Goal: Task Accomplishment & Management: Complete application form

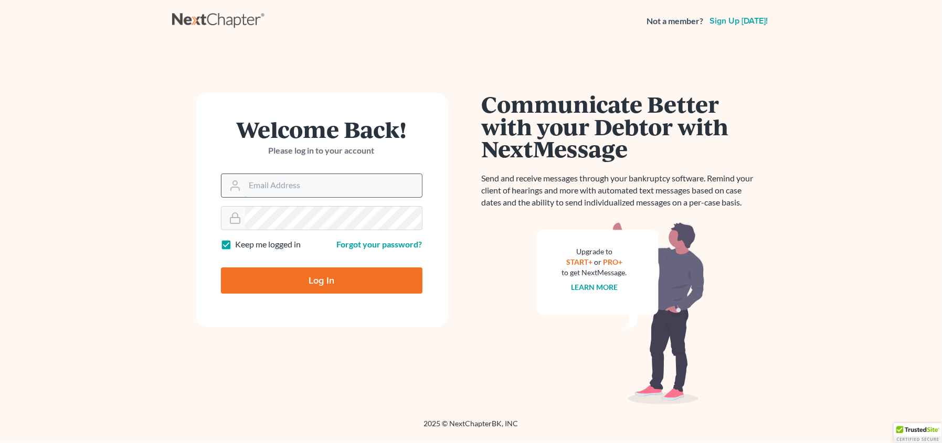
click at [314, 189] on input "Email Address" at bounding box center [333, 185] width 177 height 23
type input "[EMAIL_ADDRESS][DOMAIN_NAME]"
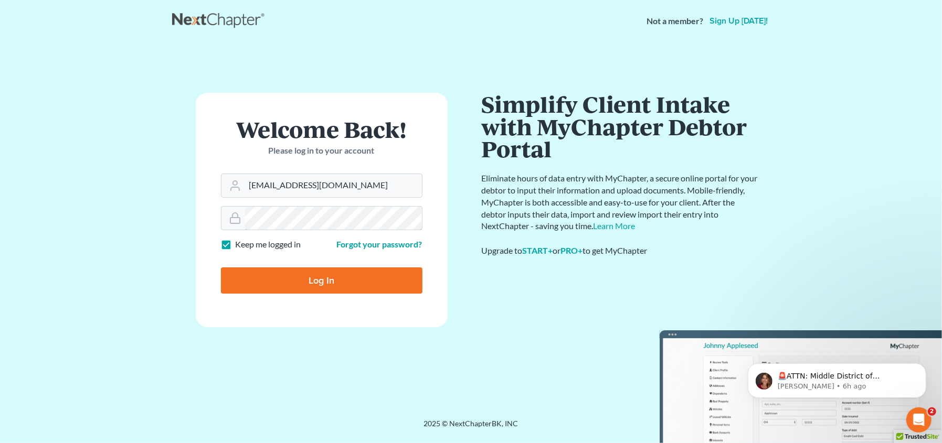
click at [221, 268] on input "Log In" at bounding box center [321, 281] width 201 height 26
type input "Thinking..."
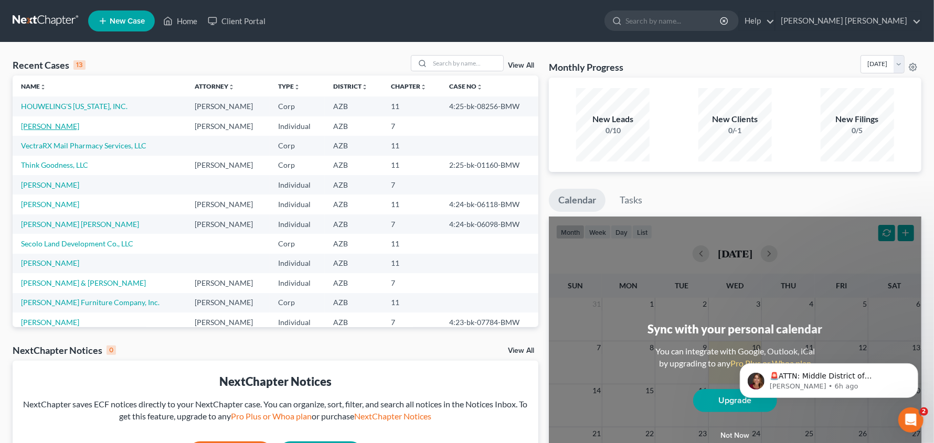
click at [70, 128] on link "[PERSON_NAME]" at bounding box center [50, 126] width 58 height 9
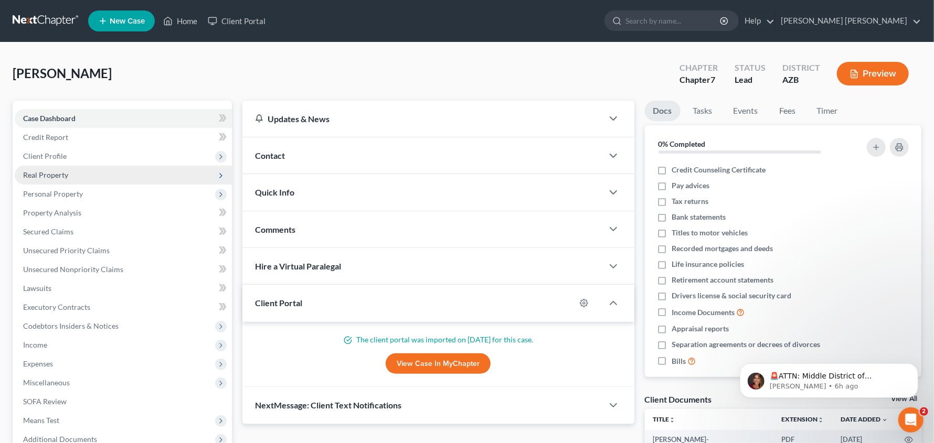
click at [50, 175] on span "Real Property" at bounding box center [45, 175] width 45 height 9
click at [44, 175] on span "Real Property" at bounding box center [45, 175] width 45 height 9
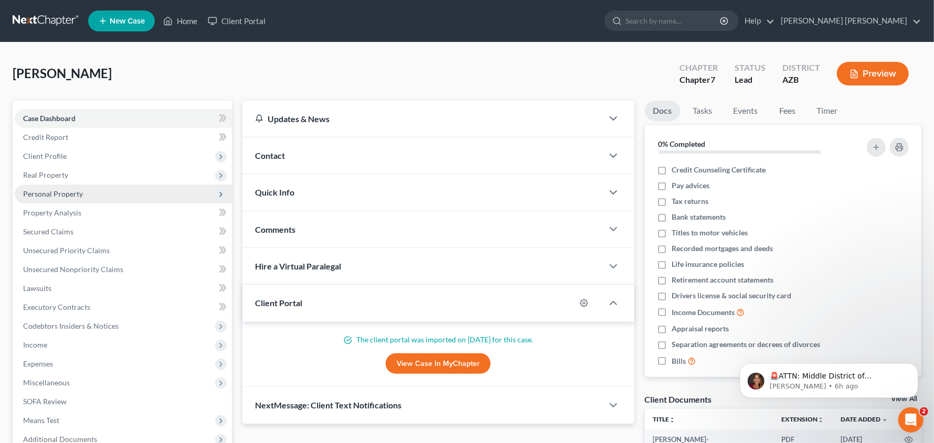
click at [42, 191] on span "Personal Property" at bounding box center [53, 193] width 60 height 9
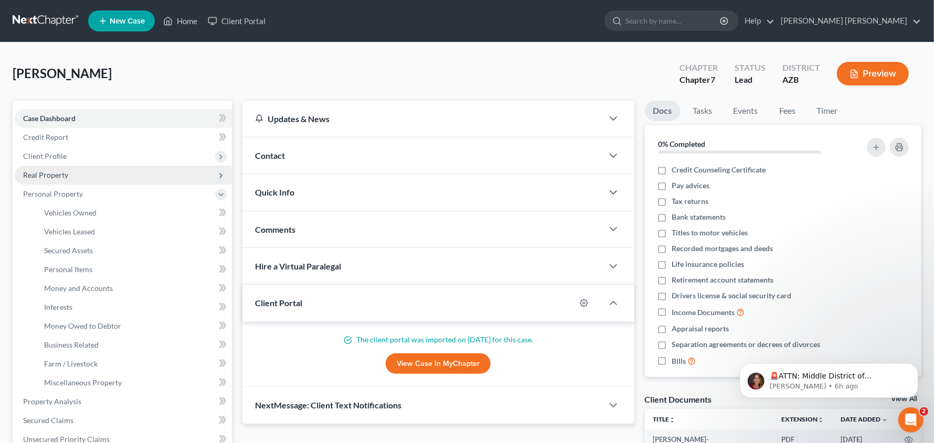
click at [37, 174] on span "Real Property" at bounding box center [45, 175] width 45 height 9
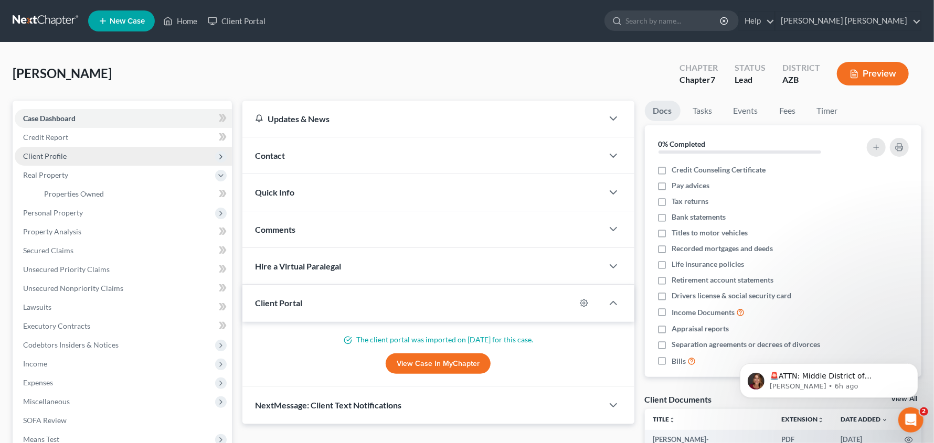
click at [40, 160] on span "Client Profile" at bounding box center [45, 156] width 44 height 9
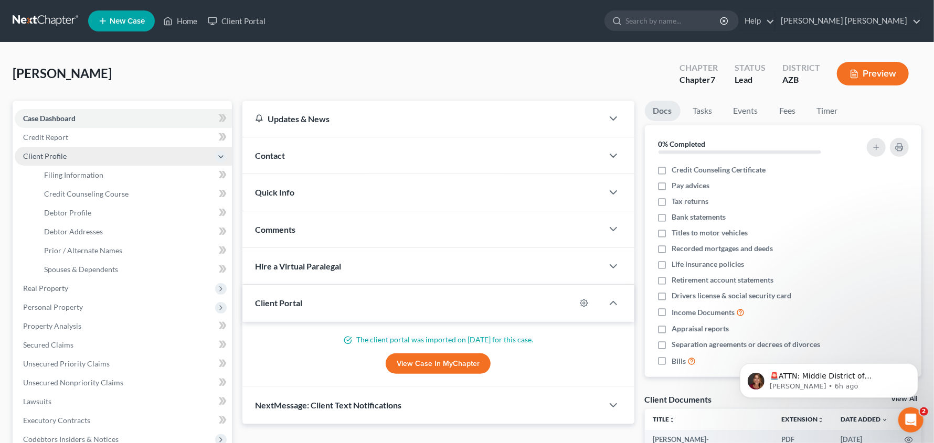
click at [40, 160] on span "Client Profile" at bounding box center [45, 156] width 44 height 9
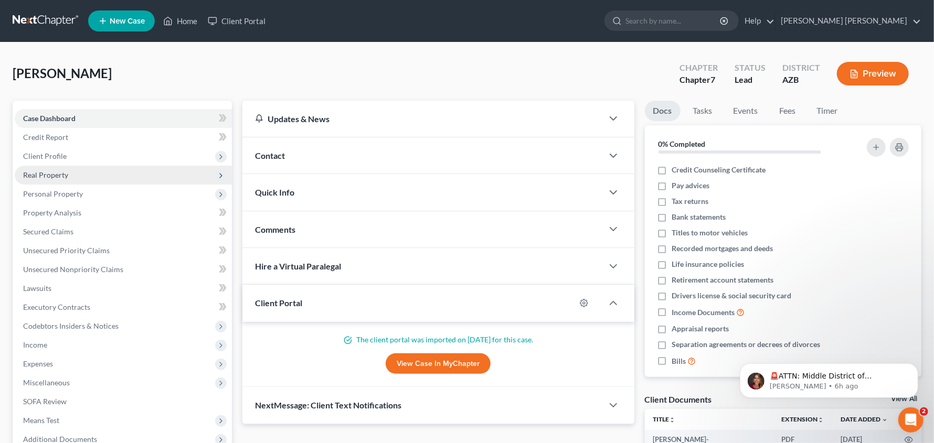
click at [40, 181] on span "Real Property" at bounding box center [123, 175] width 217 height 19
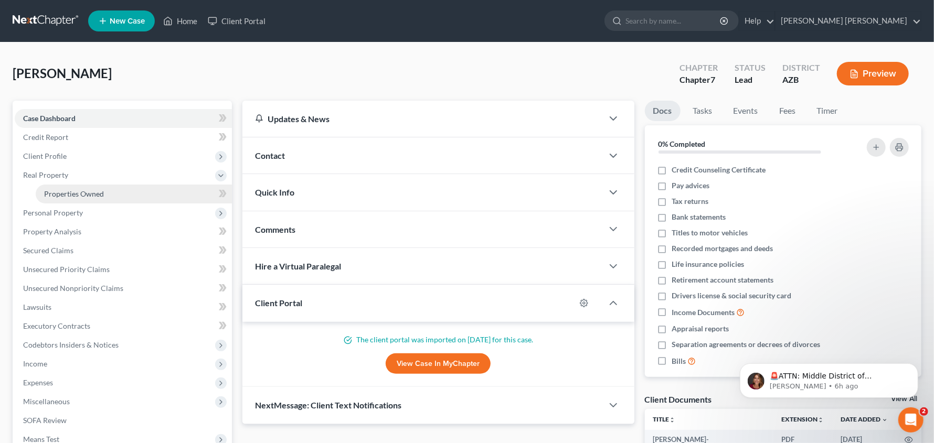
click at [56, 198] on span "Properties Owned" at bounding box center [74, 193] width 60 height 9
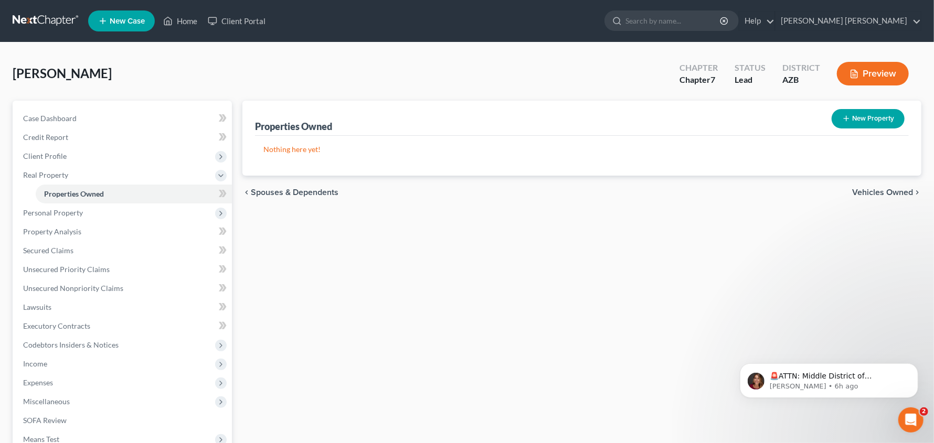
click at [303, 195] on span "Spouses & Dependents" at bounding box center [295, 192] width 88 height 8
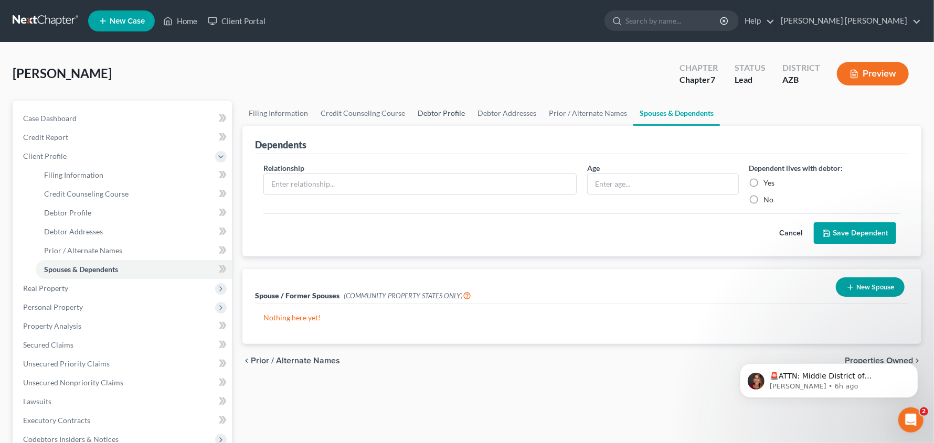
click at [454, 114] on link "Debtor Profile" at bounding box center [441, 113] width 60 height 25
select select "0"
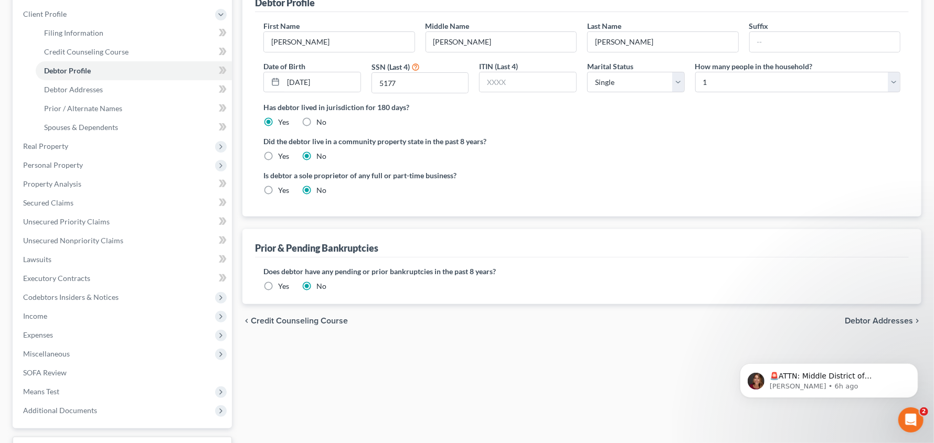
scroll to position [144, 0]
click at [855, 321] on div "🚨ATTN: Middle District of Florida The court has added a new Credit Counseling F…" at bounding box center [828, 332] width 193 height 131
click at [889, 319] on div "🚨ATTN: Middle District of Florida The court has added a new Credit Counseling F…" at bounding box center [828, 332] width 193 height 131
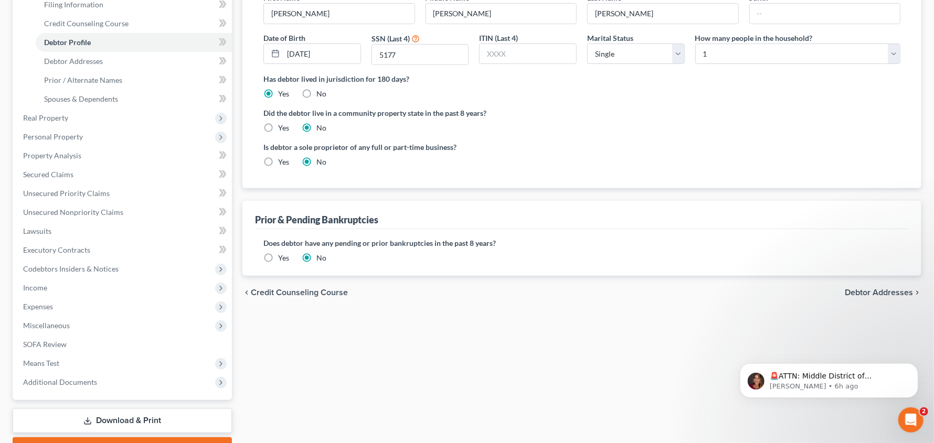
click at [893, 293] on span "Debtor Addresses" at bounding box center [879, 293] width 68 height 8
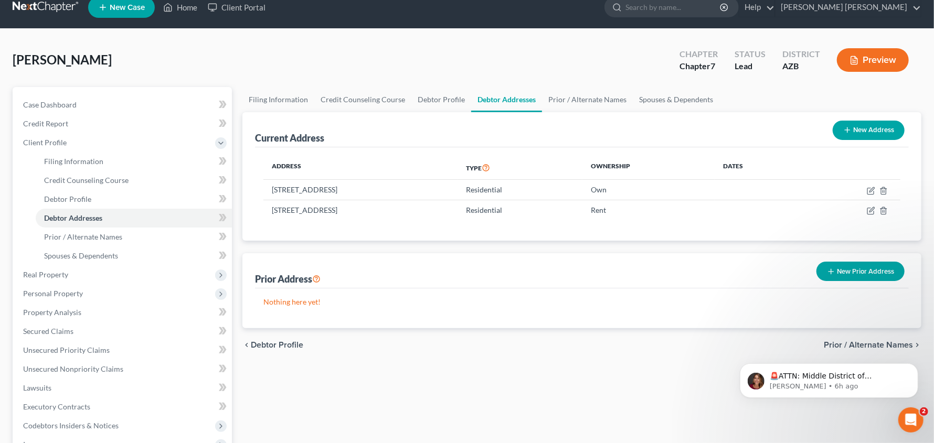
scroll to position [26, 0]
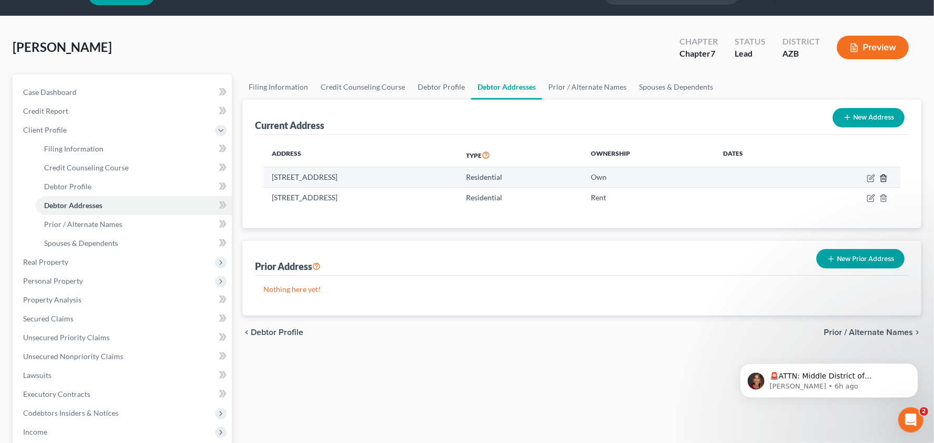
click at [887, 176] on icon "button" at bounding box center [883, 178] width 8 height 8
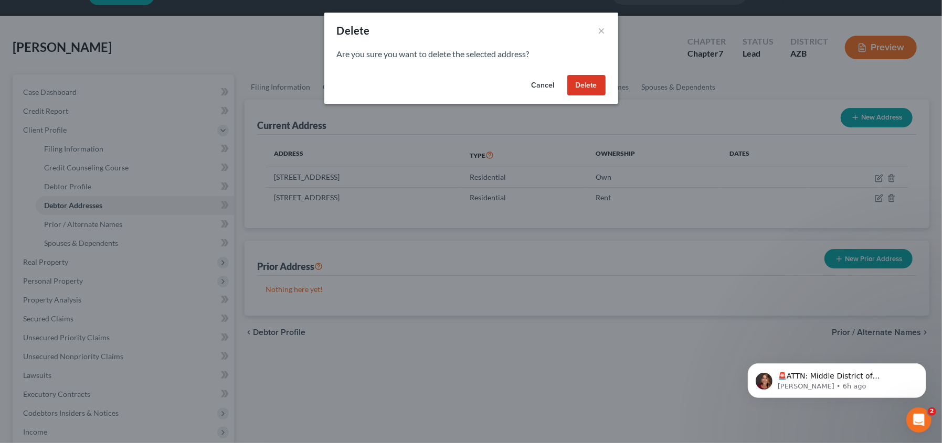
click at [592, 82] on button "Delete" at bounding box center [586, 85] width 38 height 21
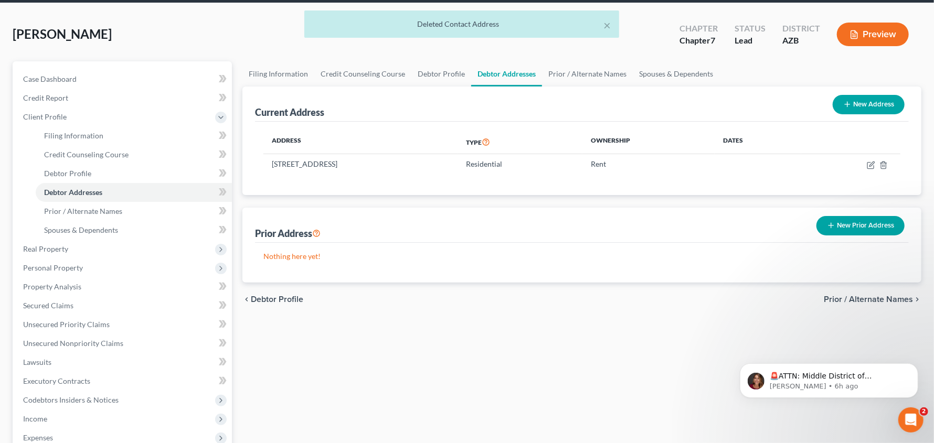
scroll to position [52, 0]
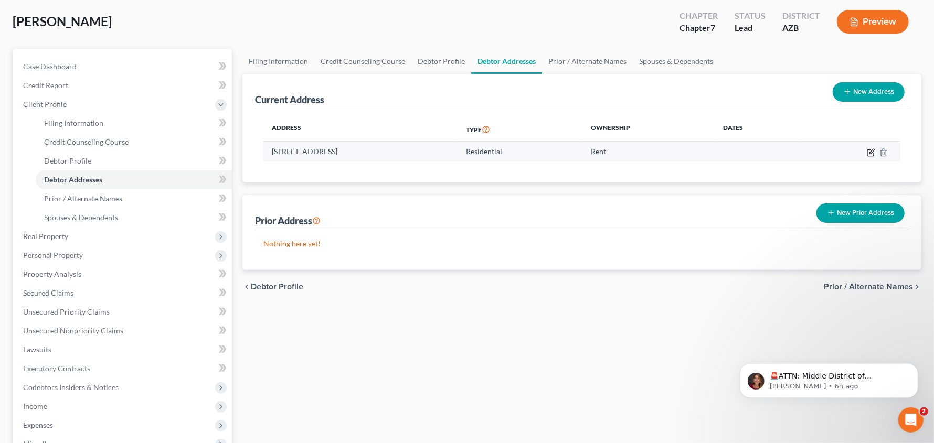
click at [870, 153] on icon "button" at bounding box center [871, 151] width 5 height 5
select select "3"
select select "0"
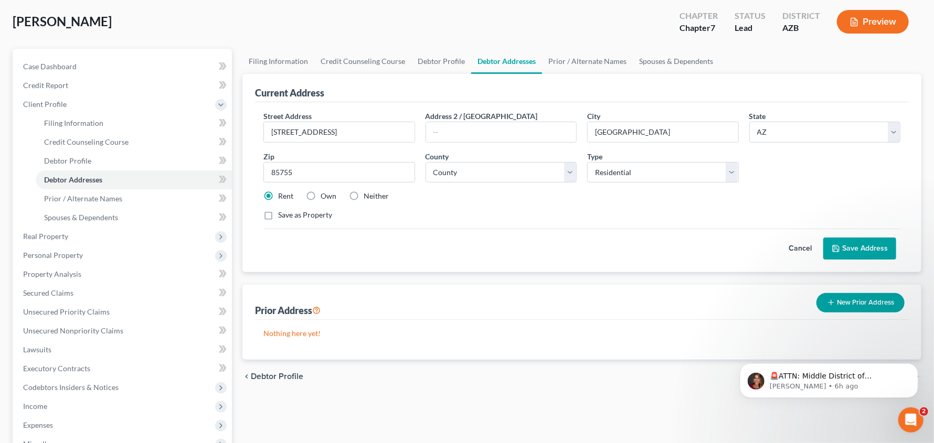
click at [862, 243] on button "Save Address" at bounding box center [859, 249] width 73 height 22
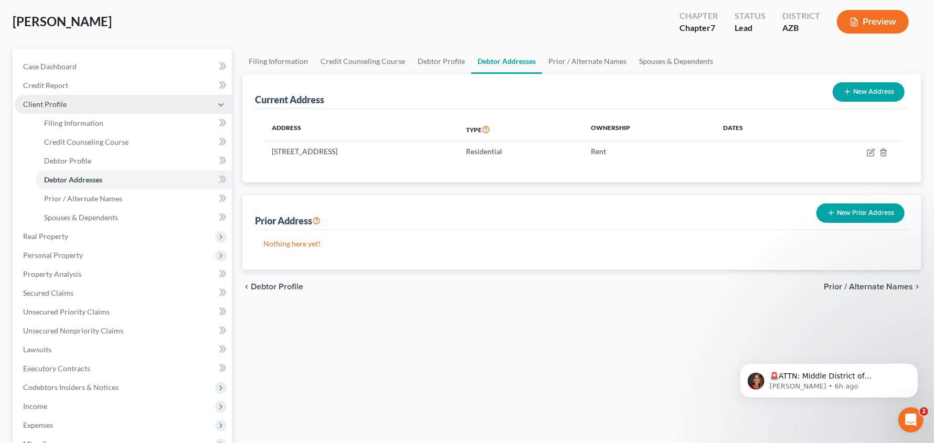
click at [51, 103] on span "Client Profile" at bounding box center [45, 104] width 44 height 9
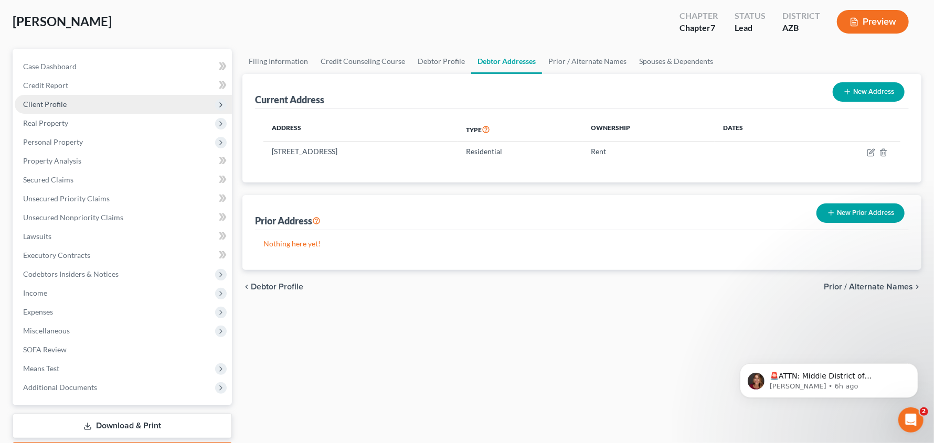
click at [52, 104] on span "Client Profile" at bounding box center [45, 104] width 44 height 9
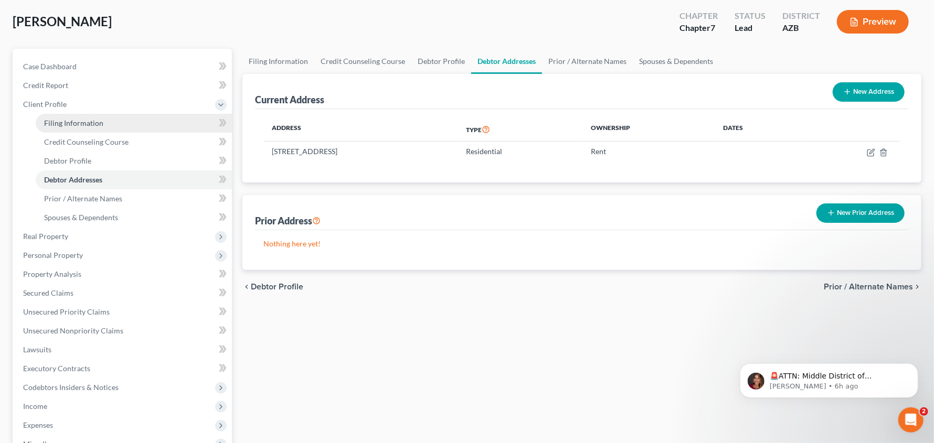
click at [59, 125] on span "Filing Information" at bounding box center [73, 123] width 59 height 9
select select "1"
select select "0"
select select "3"
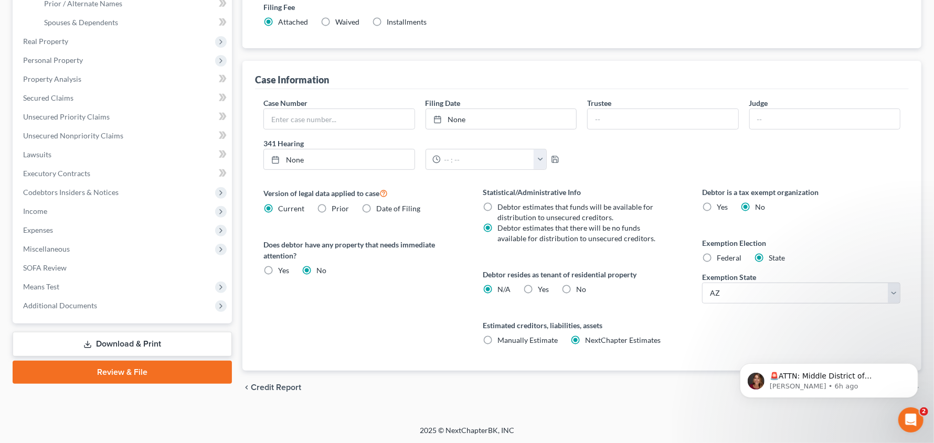
scroll to position [247, 0]
click at [518, 341] on span "Manually Estimate" at bounding box center [527, 340] width 60 height 9
click at [508, 341] on input "Manually Estimate Manually Estimate" at bounding box center [505, 338] width 7 height 7
radio input "true"
radio input "false"
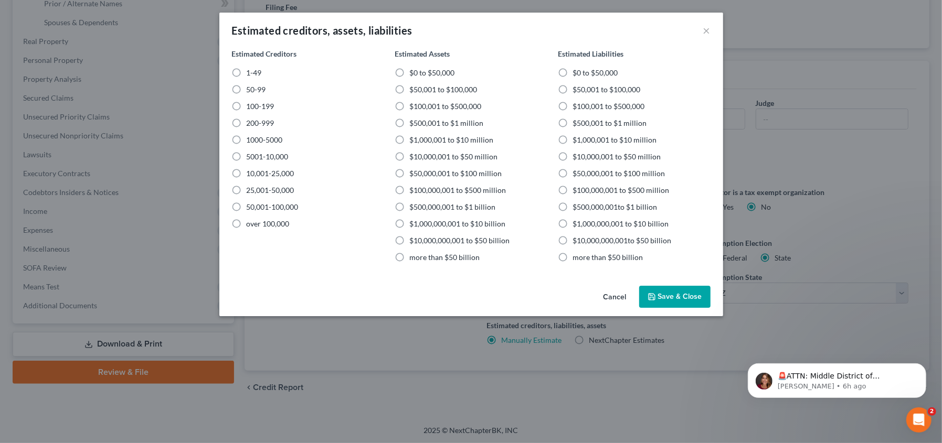
click at [409, 71] on label "$0 to $50,000" at bounding box center [431, 73] width 45 height 10
click at [413, 71] on input "$0 to $50,000" at bounding box center [416, 71] width 7 height 7
radio input "true"
click at [667, 289] on button "Save & Close" at bounding box center [674, 297] width 71 height 22
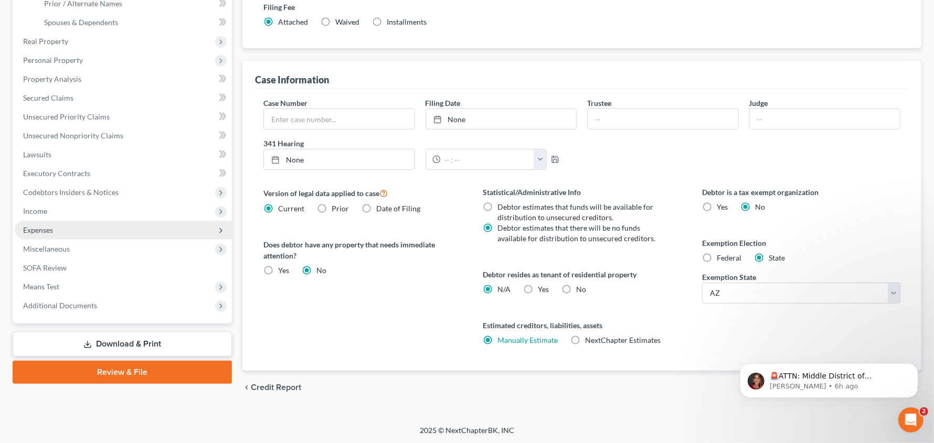
click at [59, 231] on span "Expenses" at bounding box center [123, 230] width 217 height 19
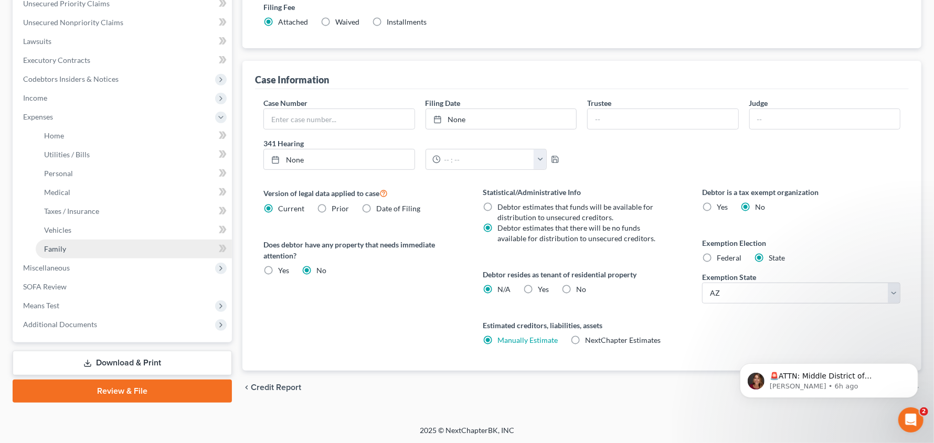
click at [48, 246] on span "Family" at bounding box center [55, 249] width 22 height 9
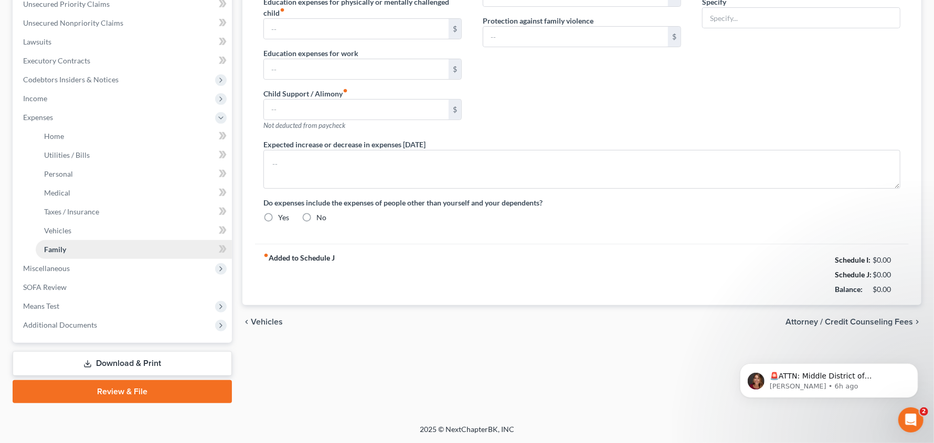
type input "0.00"
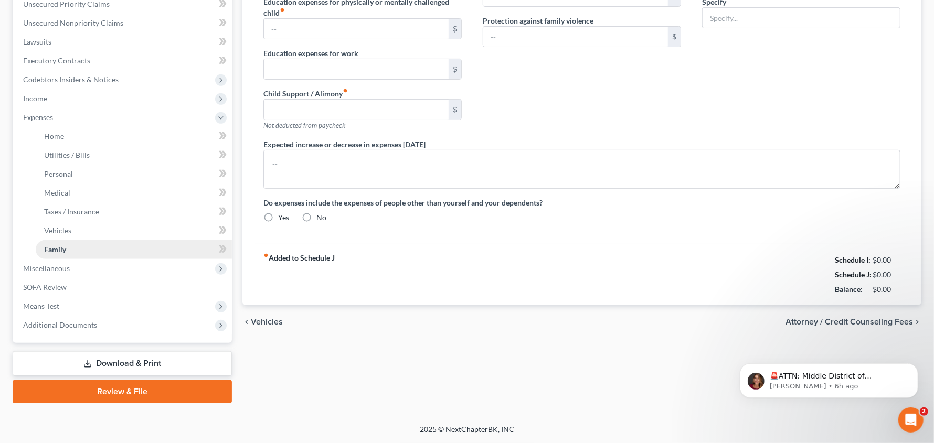
type input "200.00"
type input "0.00"
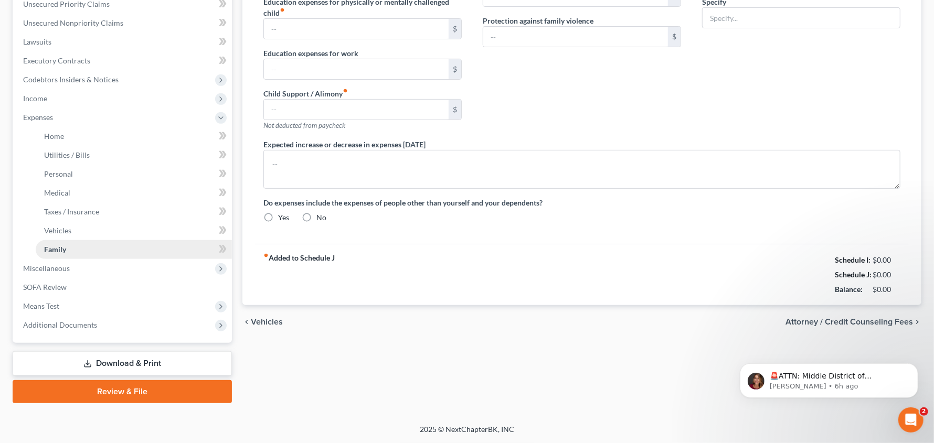
radio input "true"
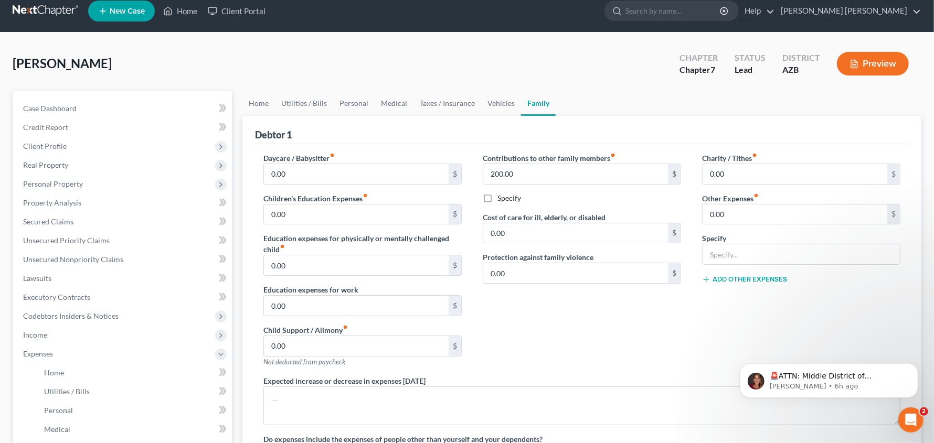
scroll to position [13, 0]
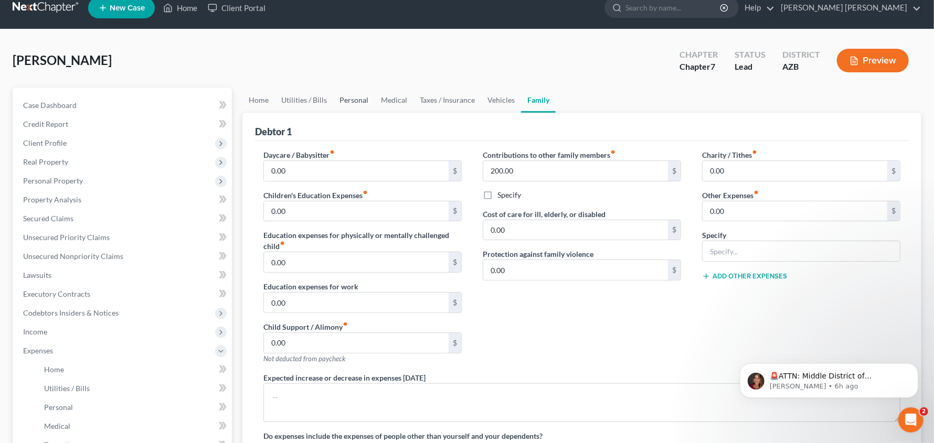
click at [347, 101] on link "Personal" at bounding box center [353, 100] width 41 height 25
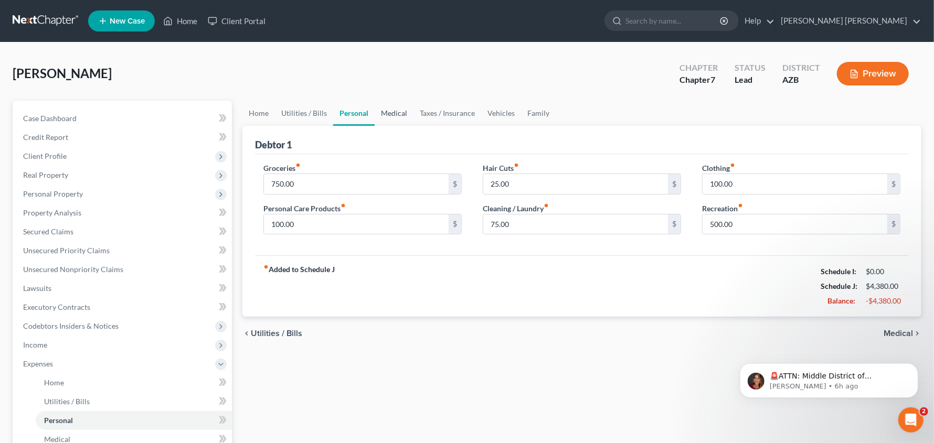
click at [391, 112] on link "Medical" at bounding box center [394, 113] width 39 height 25
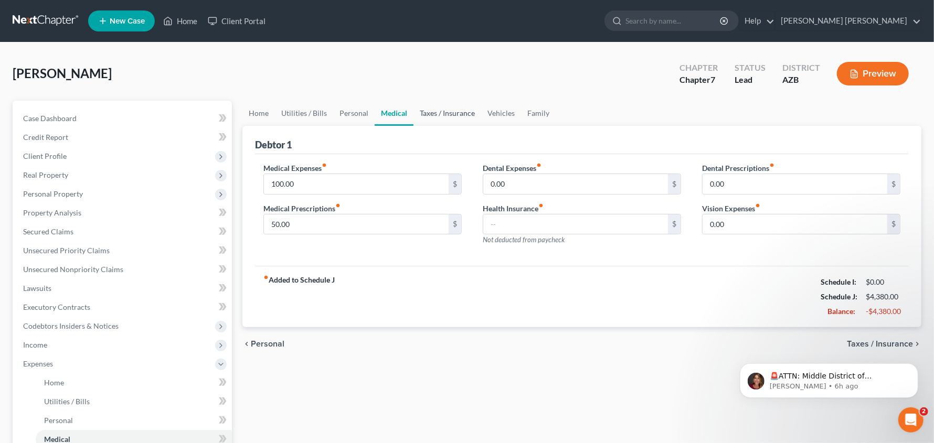
click at [464, 115] on link "Taxes / Insurance" at bounding box center [447, 113] width 68 height 25
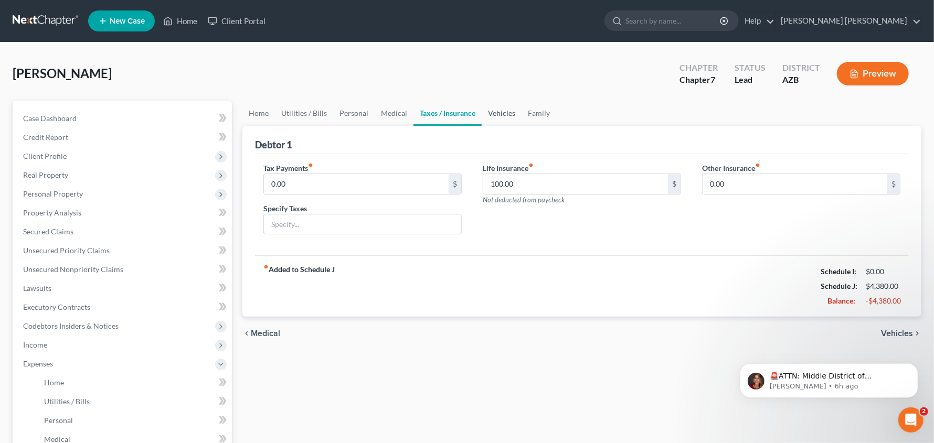
click at [493, 113] on link "Vehicles" at bounding box center [502, 113] width 40 height 25
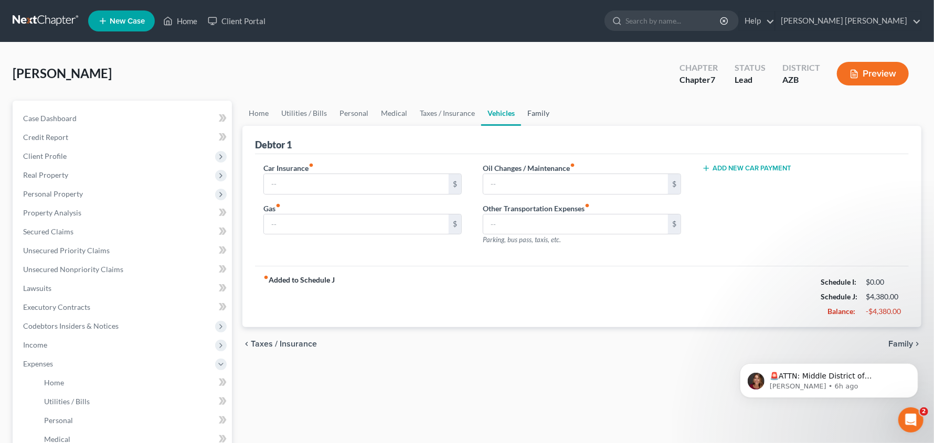
click at [536, 112] on link "Family" at bounding box center [538, 113] width 35 height 25
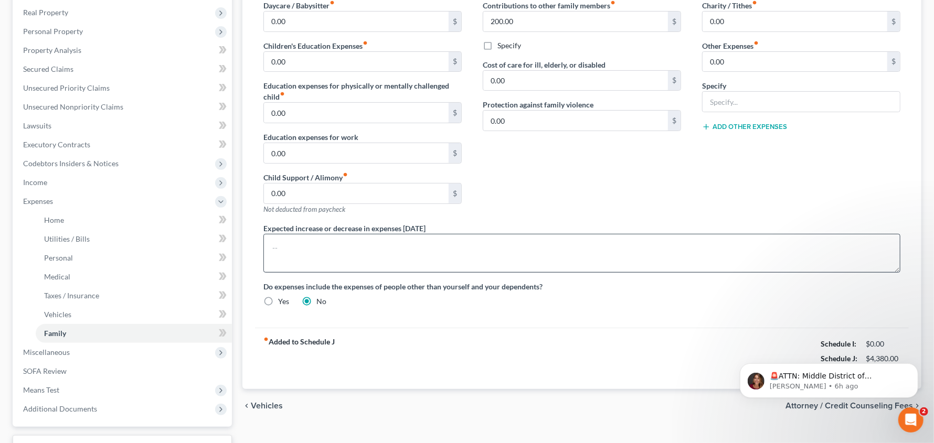
scroll to position [196, 0]
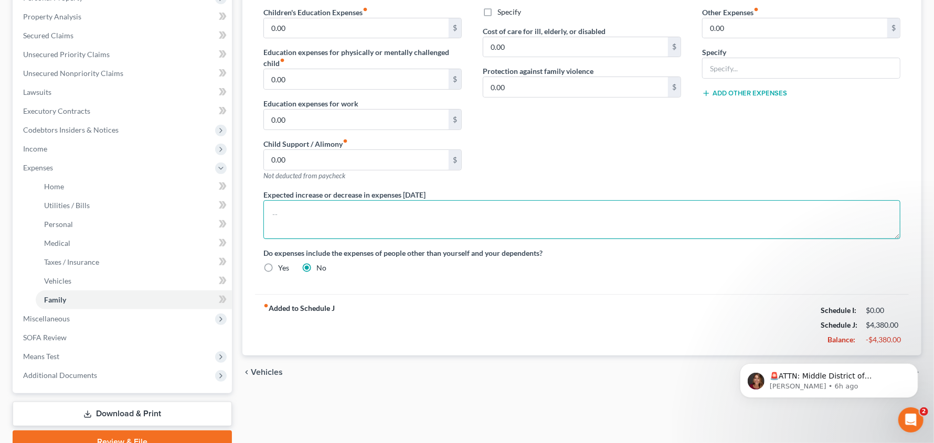
click at [378, 220] on textarea at bounding box center [581, 219] width 637 height 39
click at [463, 214] on textarea "Expenses will remain the same , except for ___ income is submet to real estate …" at bounding box center [581, 219] width 637 height 39
click at [468, 214] on textarea "Expenses will remain the same , except for ___ income is submet to real estate …" at bounding box center [581, 219] width 637 height 39
click at [462, 215] on textarea "Expenses will remain the same , except for ___ income is submet to real estate …" at bounding box center [581, 219] width 637 height 39
click at [582, 211] on textarea "Expenses will remain the same , except for ___ income is subjet to real estate …" at bounding box center [581, 219] width 637 height 39
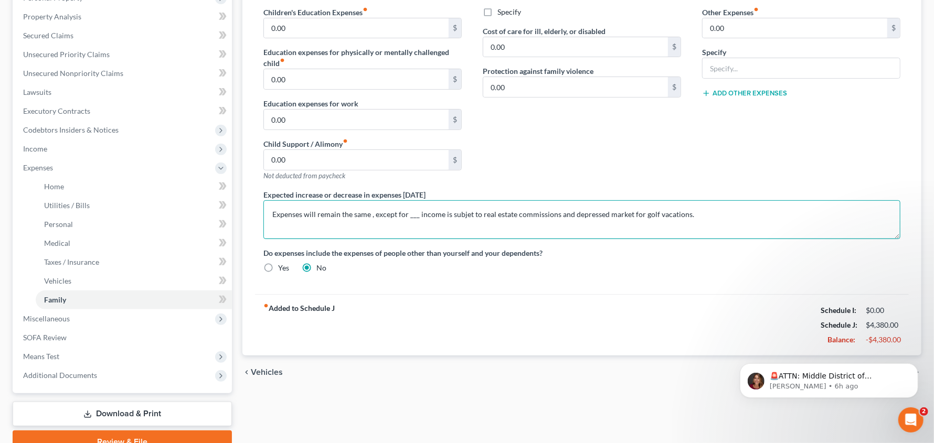
click at [464, 211] on textarea "Expenses will remain the same , except for ___ income is subjet to real estate …" at bounding box center [581, 219] width 637 height 39
click at [413, 216] on textarea "Expenses will remain the same , except for ___ income is subject to real estate…" at bounding box center [581, 219] width 637 height 39
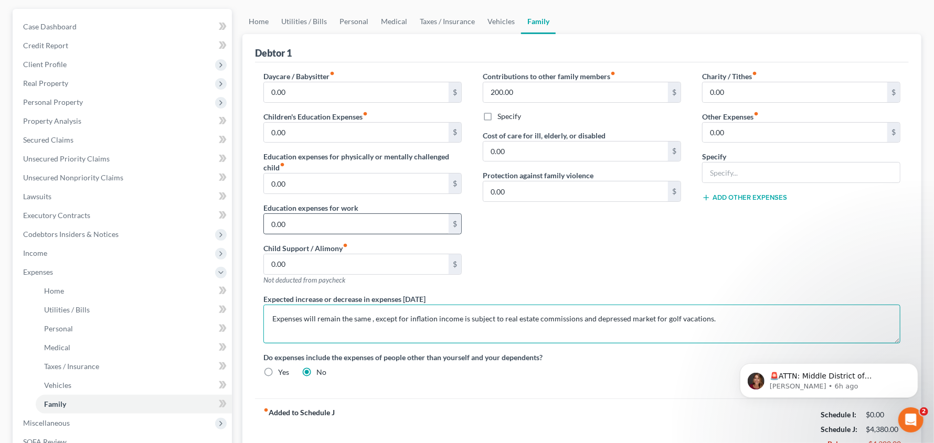
scroll to position [79, 0]
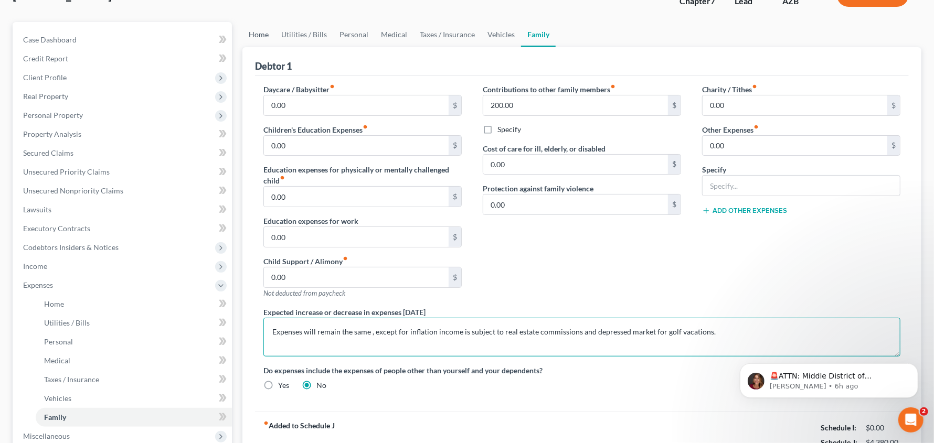
type textarea "Expenses will remain the same , except for inflation income is subject to real …"
click at [262, 35] on link "Home" at bounding box center [258, 34] width 33 height 25
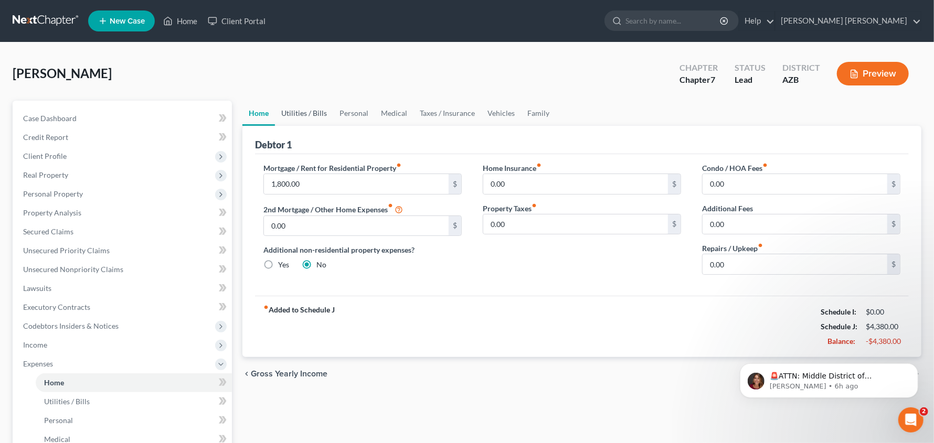
click at [310, 110] on link "Utilities / Bills" at bounding box center [304, 113] width 58 height 25
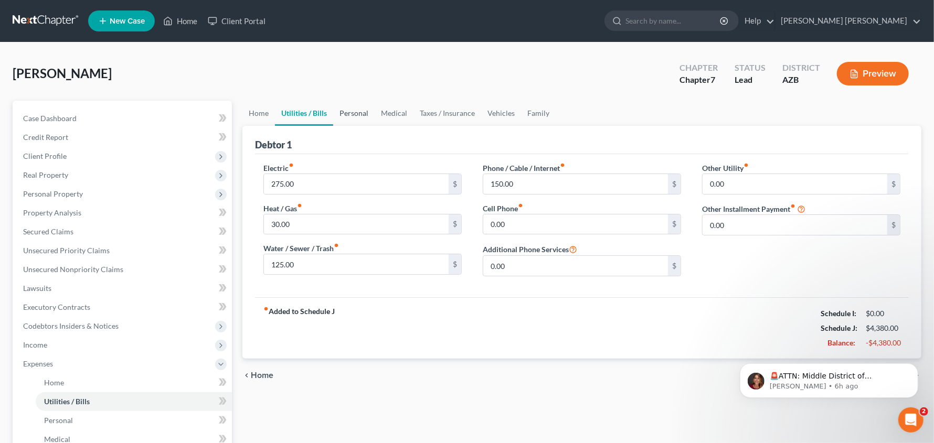
click at [356, 113] on link "Personal" at bounding box center [353, 113] width 41 height 25
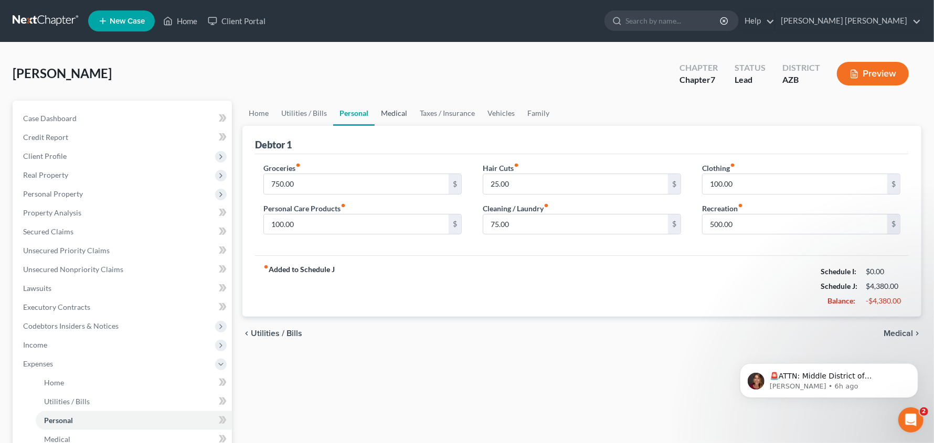
click at [391, 114] on link "Medical" at bounding box center [394, 113] width 39 height 25
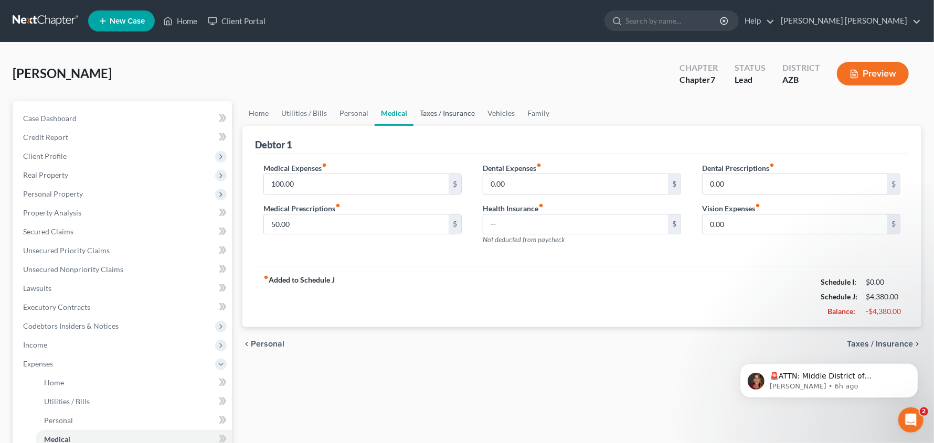
click at [440, 114] on link "Taxes / Insurance" at bounding box center [447, 113] width 68 height 25
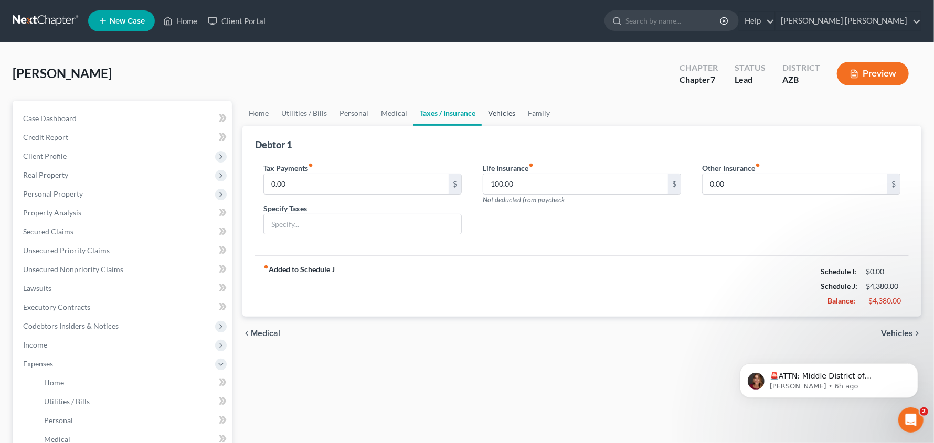
click at [499, 116] on link "Vehicles" at bounding box center [502, 113] width 40 height 25
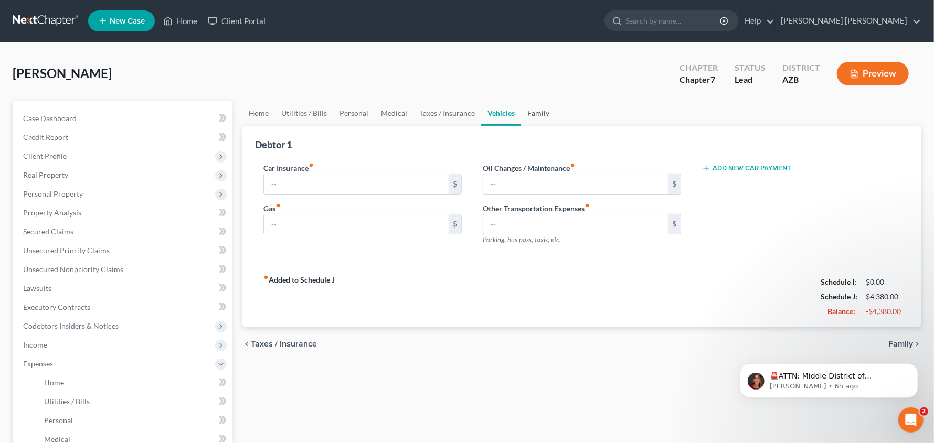
click at [529, 116] on link "Family" at bounding box center [538, 113] width 35 height 25
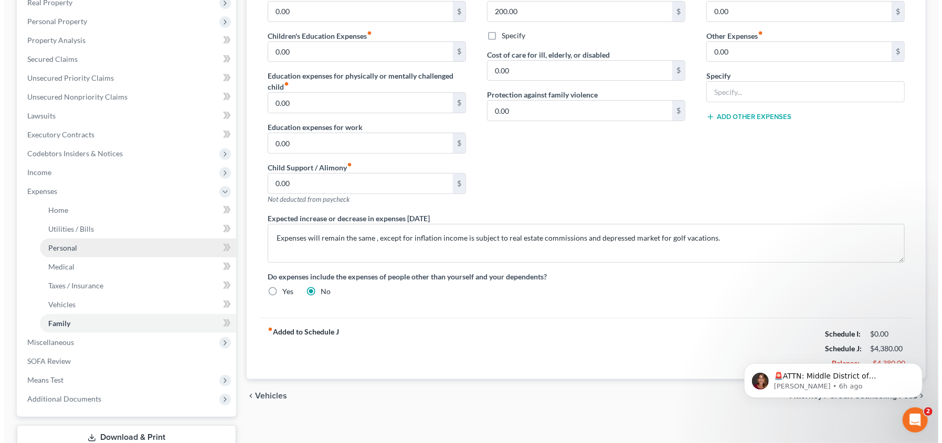
scroll to position [141, 0]
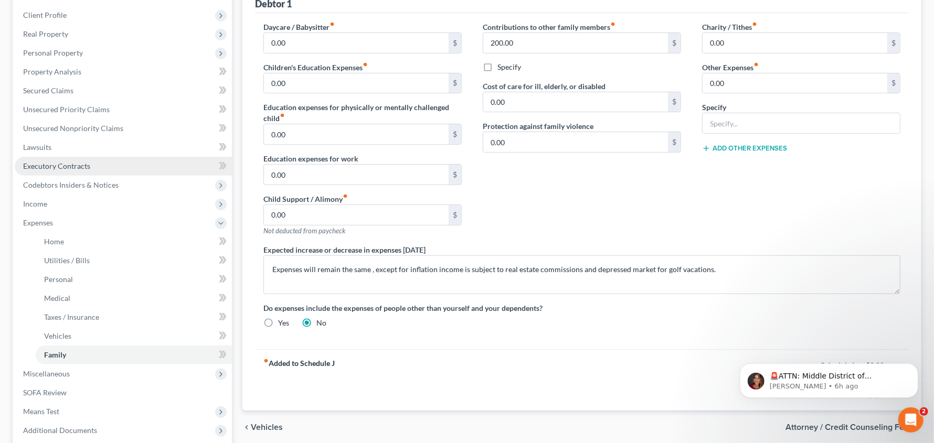
click at [72, 165] on span "Executory Contracts" at bounding box center [56, 166] width 67 height 9
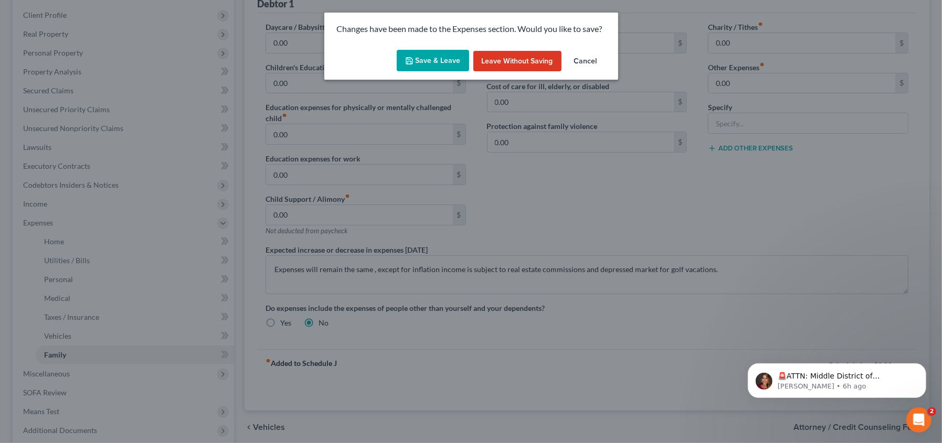
click at [450, 62] on button "Save & Leave" at bounding box center [433, 61] width 72 height 22
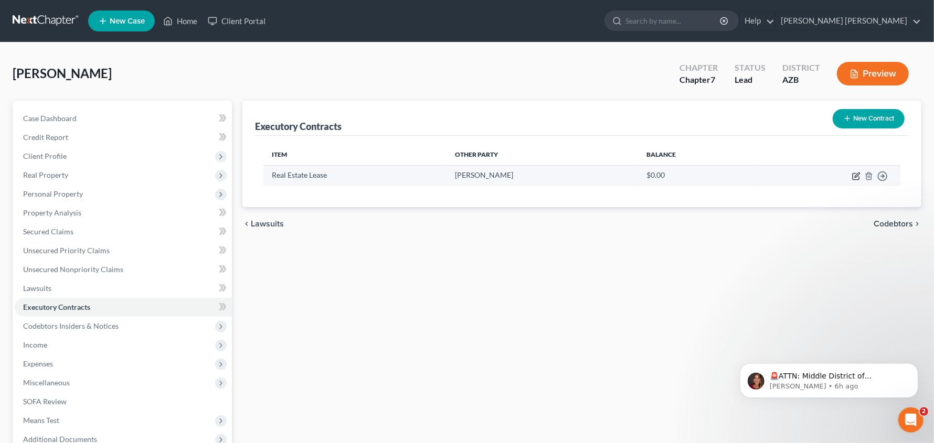
click at [855, 175] on icon "button" at bounding box center [856, 176] width 8 height 8
select select "2"
select select "3"
select select "0"
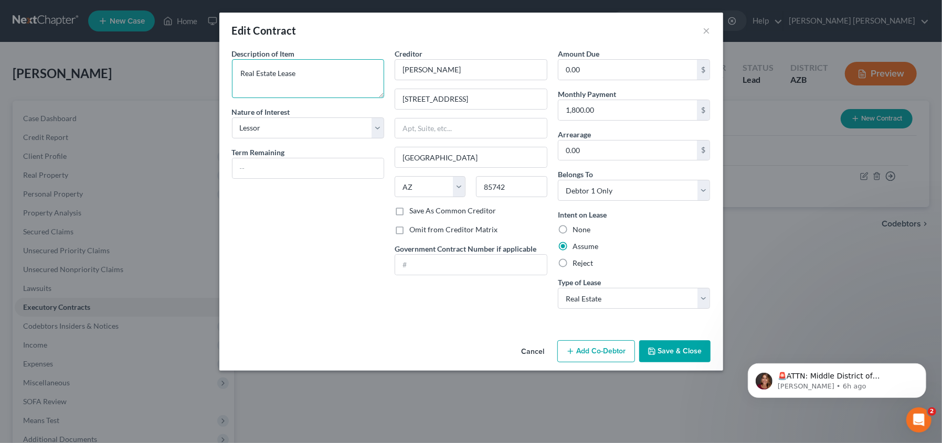
drag, startPoint x: 302, startPoint y: 71, endPoint x: 279, endPoint y: 75, distance: 23.3
click at [279, 75] on textarea "Real Estate Lease" at bounding box center [308, 78] width 153 height 39
click at [380, 130] on select "Select Purchaser Agent Lessor Lessee" at bounding box center [308, 128] width 153 height 21
select select
click at [232, 118] on select "Select Purchaser Agent Lessor Lessee" at bounding box center [308, 128] width 153 height 21
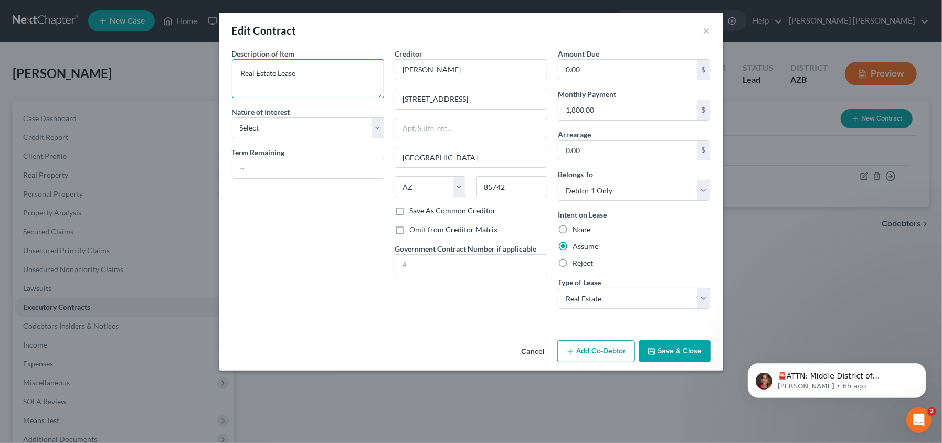
click at [344, 79] on textarea "Real Estate Lease" at bounding box center [308, 78] width 153 height 39
type textarea "Real Estate Lease (home)"
click at [682, 354] on button "Save & Close" at bounding box center [674, 352] width 71 height 22
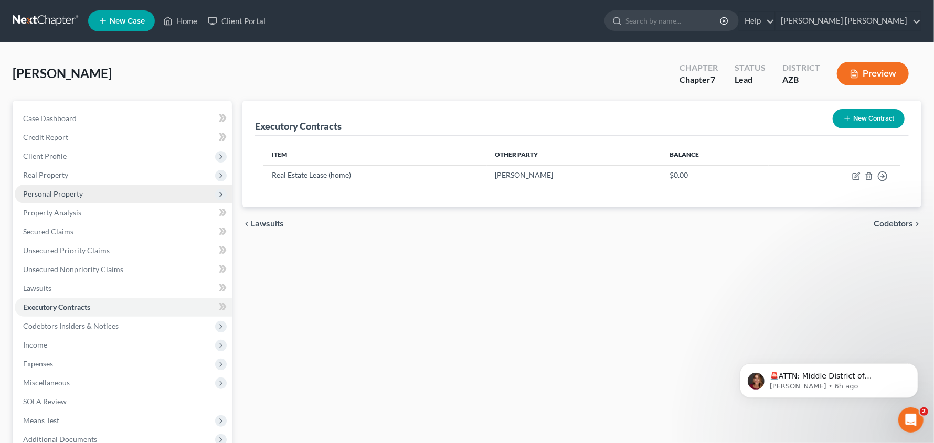
click at [49, 194] on span "Personal Property" at bounding box center [53, 193] width 60 height 9
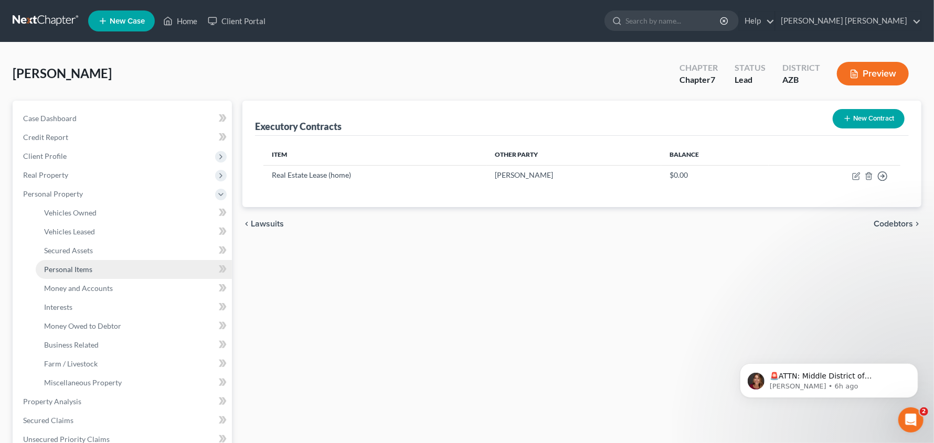
click at [89, 268] on span "Personal Items" at bounding box center [68, 269] width 48 height 9
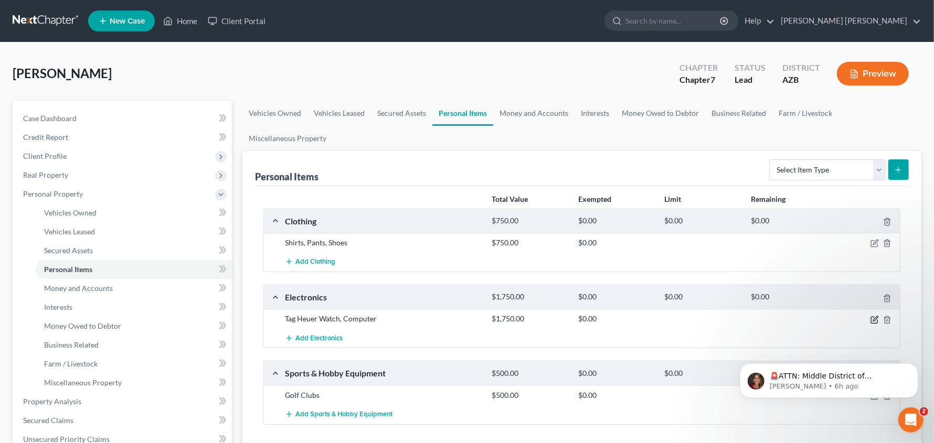
click at [872, 318] on icon "button" at bounding box center [874, 320] width 8 height 8
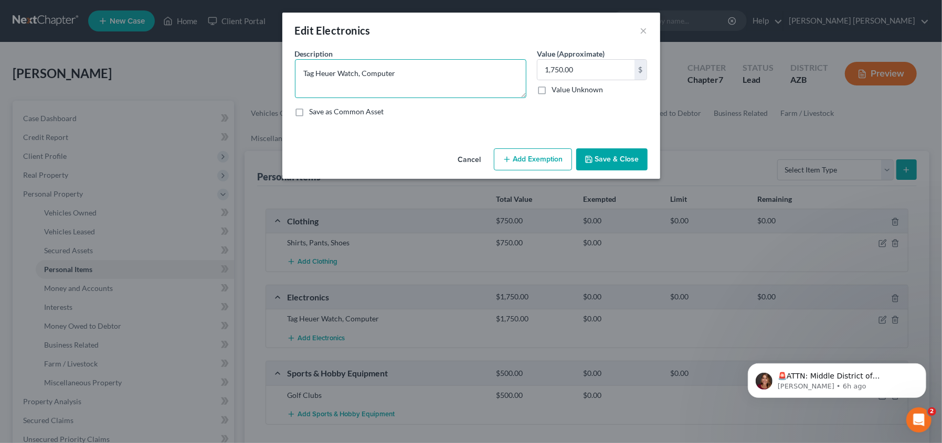
drag, startPoint x: 337, startPoint y: 75, endPoint x: 273, endPoint y: 73, distance: 64.0
click at [273, 73] on div "Edit Electronics × An exemption set must first be selected from the Filing Info…" at bounding box center [471, 221] width 942 height 443
drag, startPoint x: 359, startPoint y: 72, endPoint x: 279, endPoint y: 69, distance: 80.3
click at [279, 69] on div "Edit Electronics × An exemption set must first be selected from the Filing Info…" at bounding box center [471, 221] width 942 height 443
type textarea "Computer, cell phone"
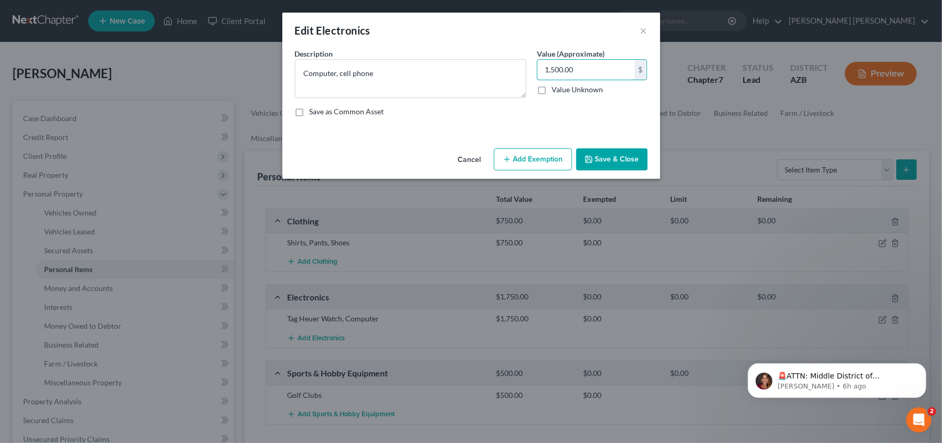
type input "1,500.00"
click at [598, 155] on button "Save & Close" at bounding box center [611, 159] width 71 height 22
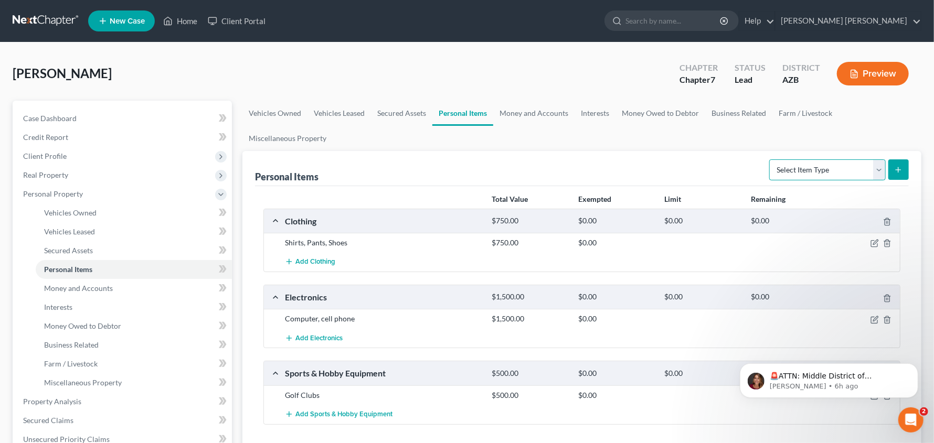
click at [878, 170] on select "Select Item Type Clothing Collectibles Of Value Electronics Firearms Household …" at bounding box center [827, 170] width 116 height 21
select select "jewelry"
click at [770, 160] on select "Select Item Type Clothing Collectibles Of Value Electronics Firearms Household …" at bounding box center [827, 170] width 116 height 21
click at [901, 171] on icon "submit" at bounding box center [898, 170] width 8 height 8
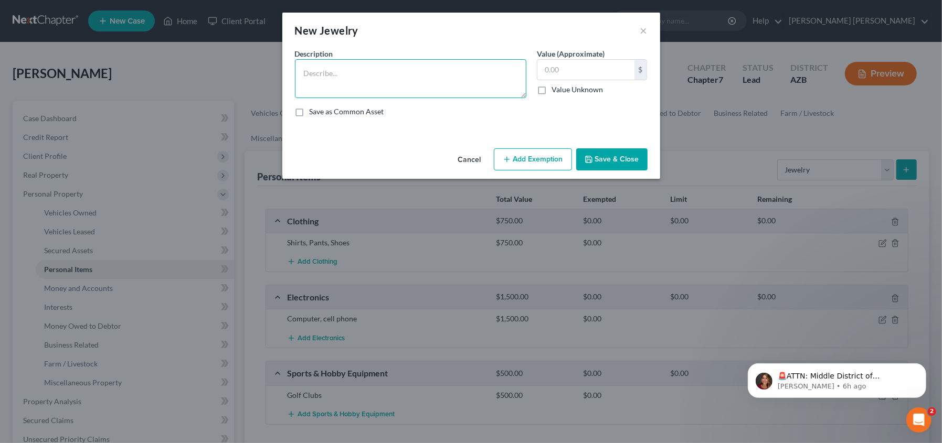
click at [375, 72] on textarea at bounding box center [410, 78] width 231 height 39
paste textarea "Tag Heuer Watch,"
type textarea "Tag Heuer Watch"
type input "250.00"
click at [614, 164] on button "Save & Close" at bounding box center [611, 159] width 71 height 22
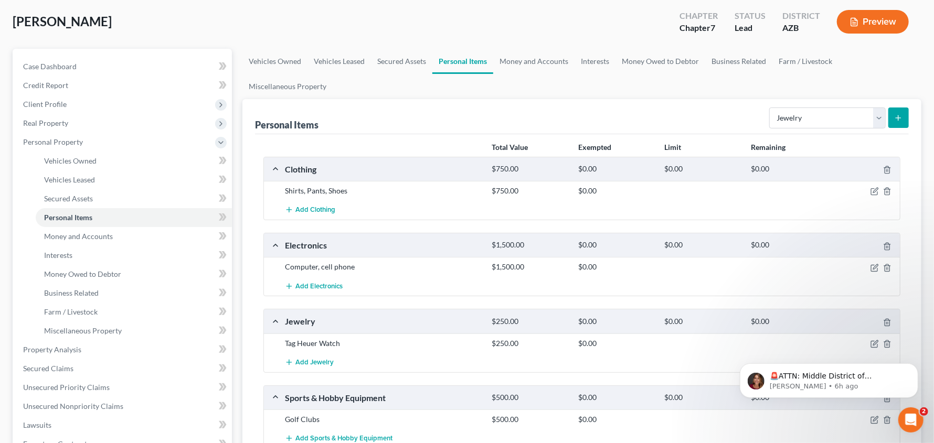
scroll to position [91, 0]
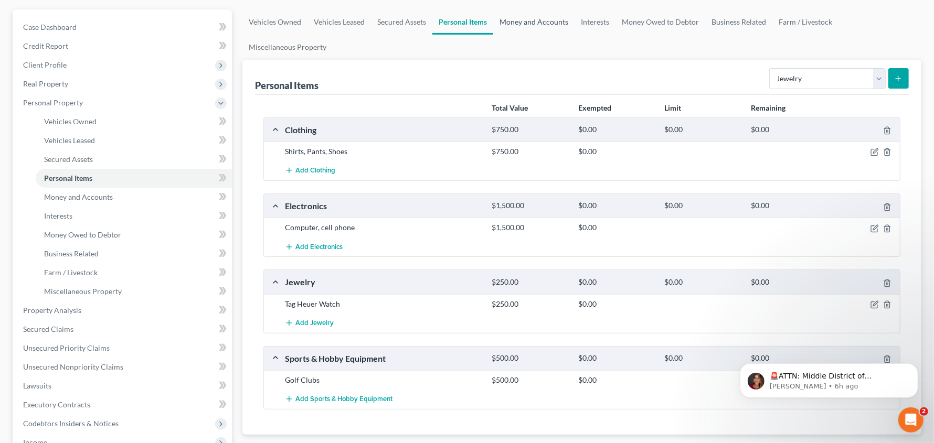
click at [527, 19] on link "Money and Accounts" at bounding box center [533, 21] width 81 height 25
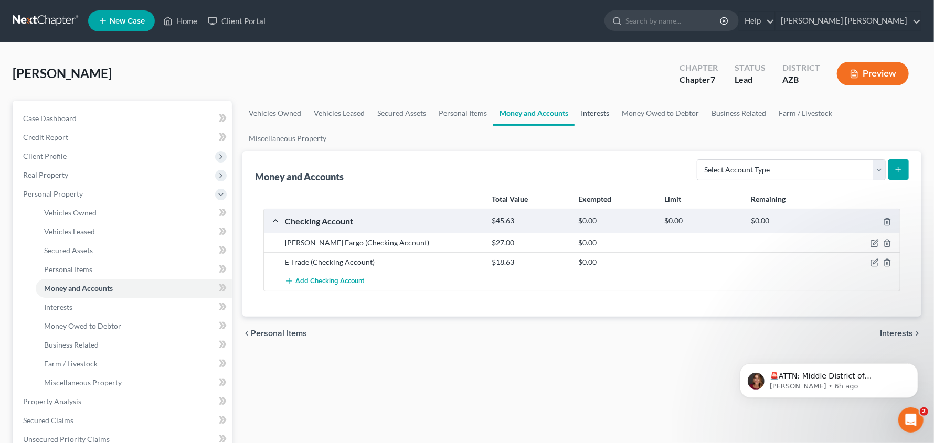
click at [592, 113] on link "Interests" at bounding box center [595, 113] width 41 height 25
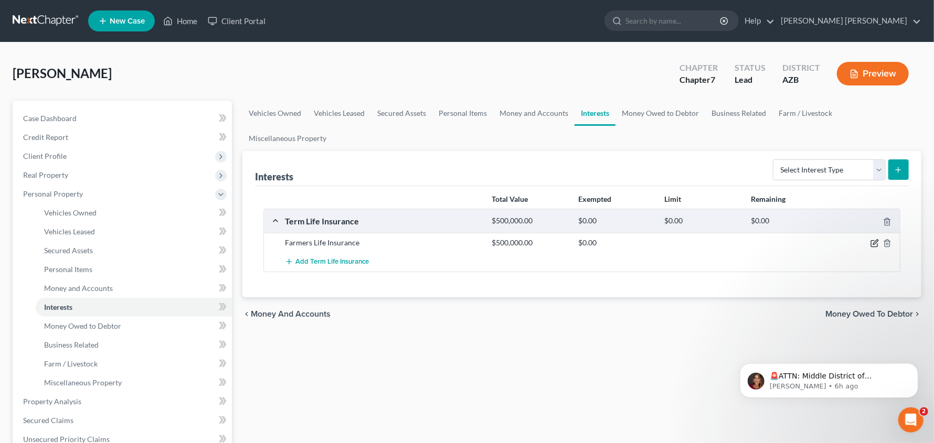
click at [876, 245] on icon "button" at bounding box center [874, 243] width 8 height 8
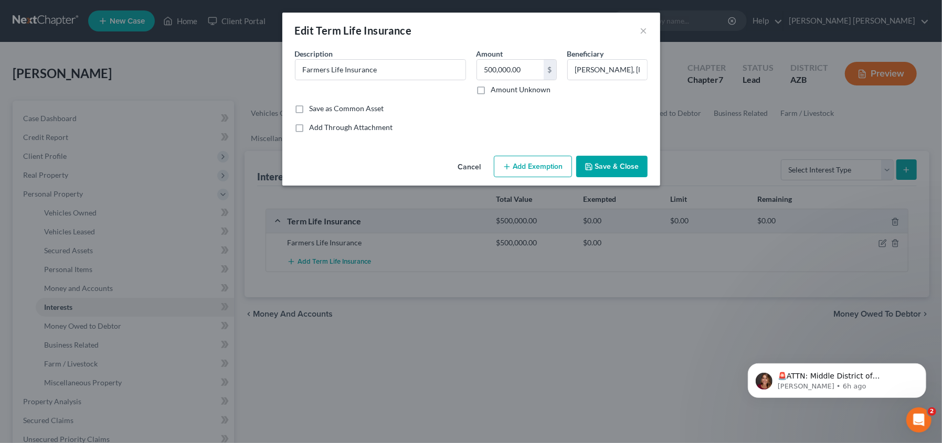
click at [536, 165] on button "Add Exemption" at bounding box center [533, 167] width 78 height 22
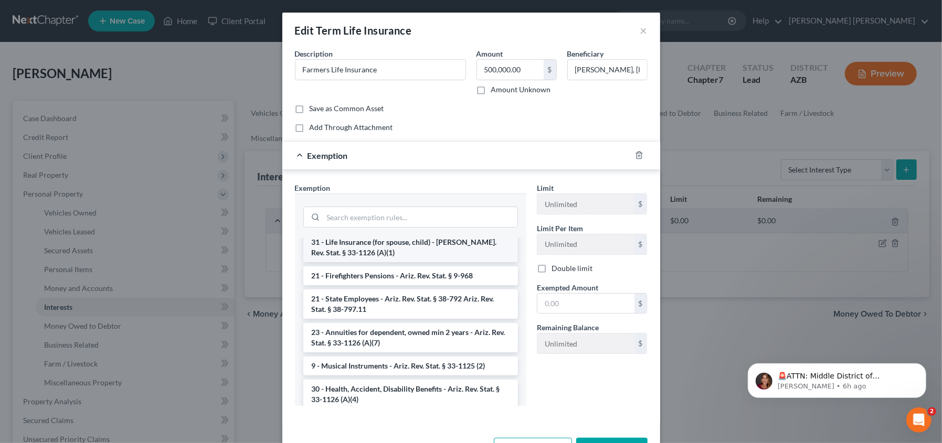
scroll to position [878, 0]
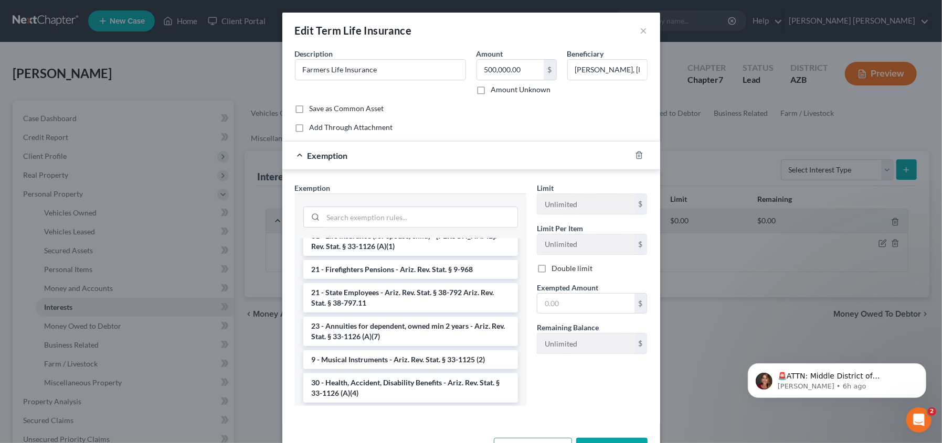
click at [572, 389] on div "Limit Unlimited $ Limit Per Item Unlimited $ Double limit Exempted Amount * $ R…" at bounding box center [592, 299] width 121 height 232
click at [643, 26] on button "×" at bounding box center [643, 30] width 7 height 13
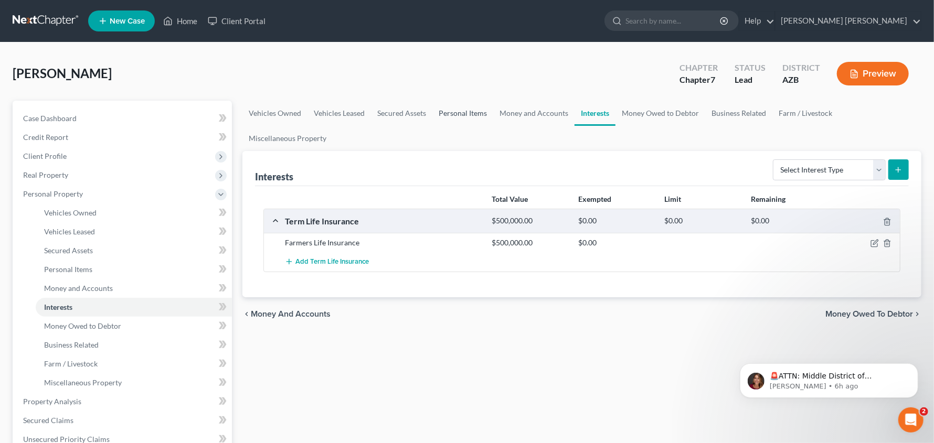
click at [458, 111] on link "Personal Items" at bounding box center [462, 113] width 61 height 25
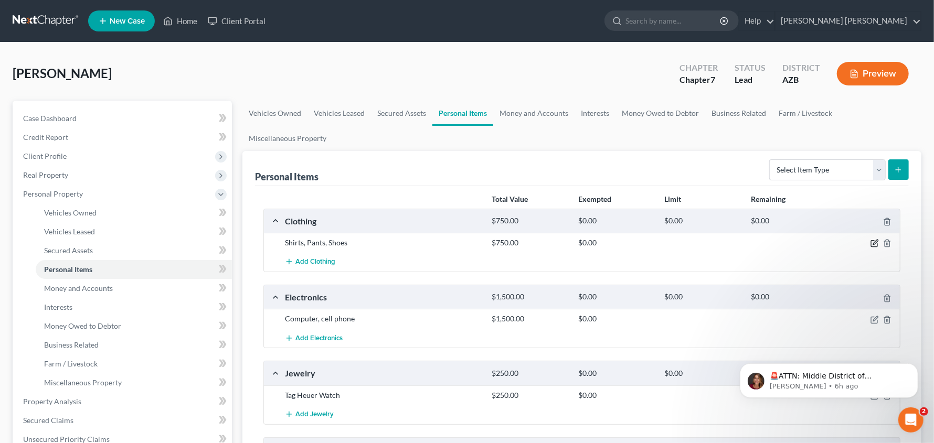
click at [877, 244] on icon "button" at bounding box center [874, 243] width 8 height 8
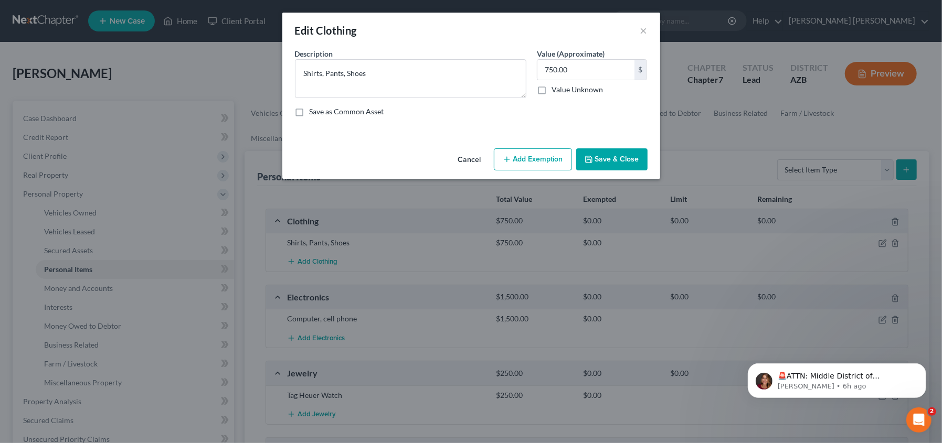
click at [532, 166] on button "Add Exemption" at bounding box center [533, 159] width 78 height 22
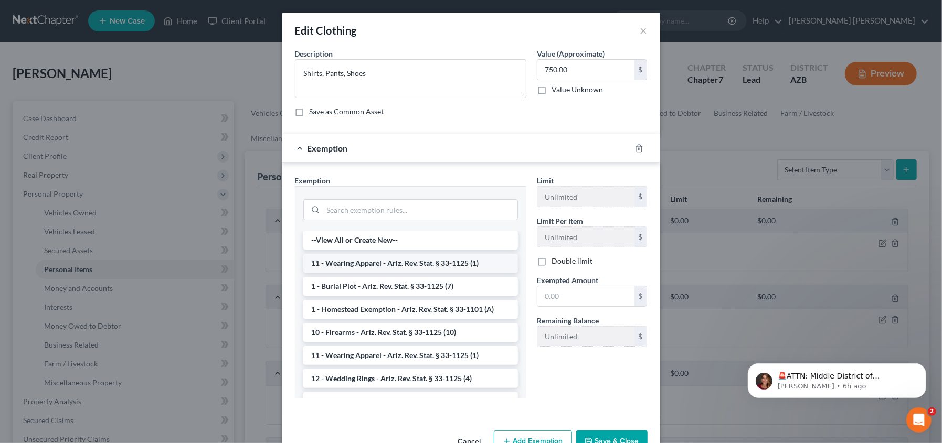
click at [458, 264] on li "11 - Wearing Apparel - Ariz. Rev. Stat. § 33-1125 (1)" at bounding box center [410, 263] width 215 height 19
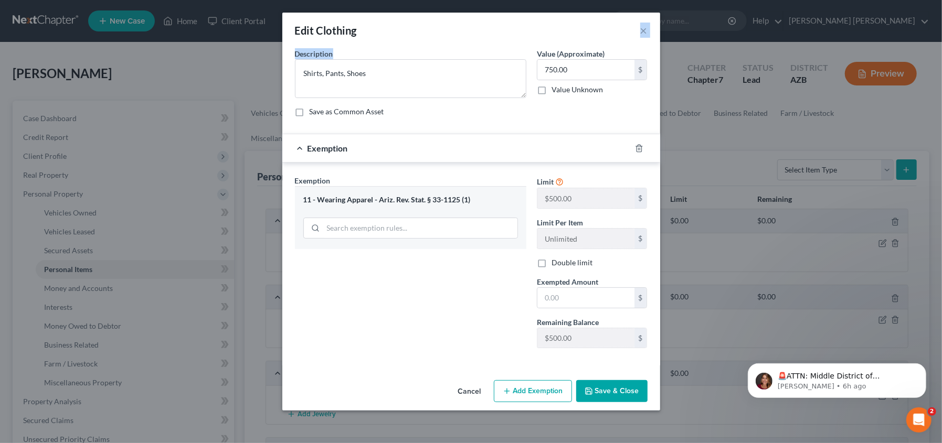
drag, startPoint x: 594, startPoint y: 27, endPoint x: 395, endPoint y: 58, distance: 201.8
click at [395, 58] on div "Edit Clothing × An exemption set must first be selected from the Filing Informa…" at bounding box center [471, 212] width 378 height 398
click at [521, 41] on div "Edit Clothing ×" at bounding box center [471, 31] width 378 height 36
click at [641, 146] on icon "button" at bounding box center [638, 148] width 5 height 7
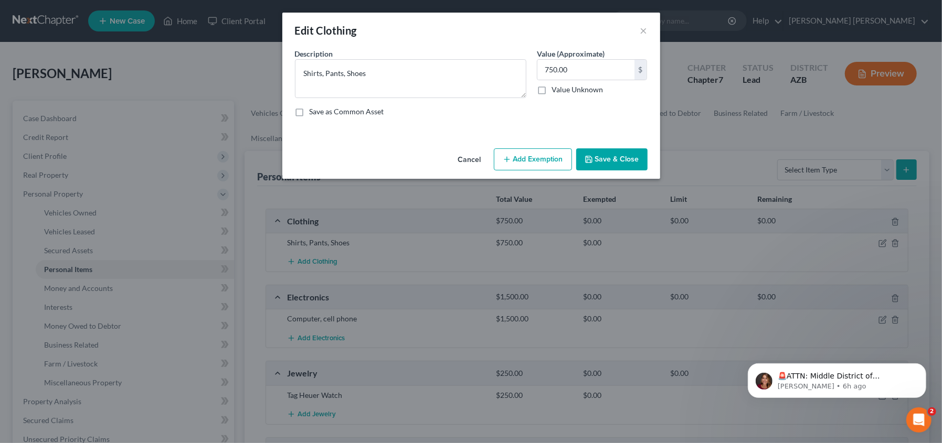
click at [560, 151] on button "Add Exemption" at bounding box center [533, 159] width 78 height 22
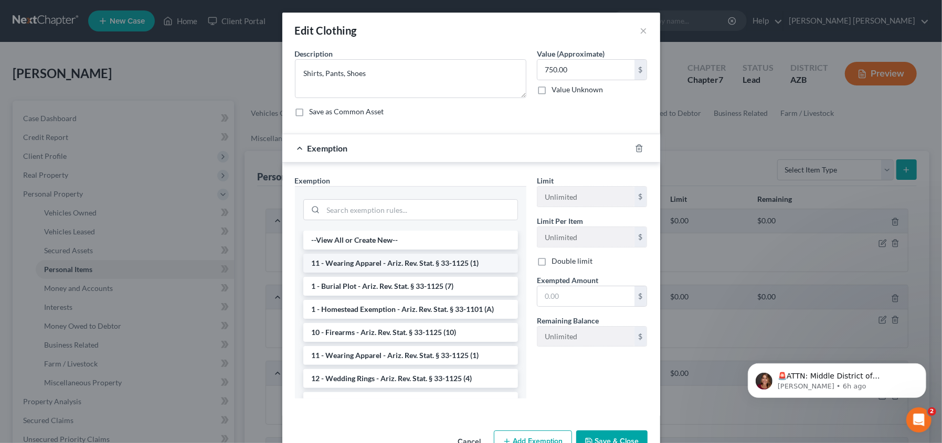
scroll to position [13, 0]
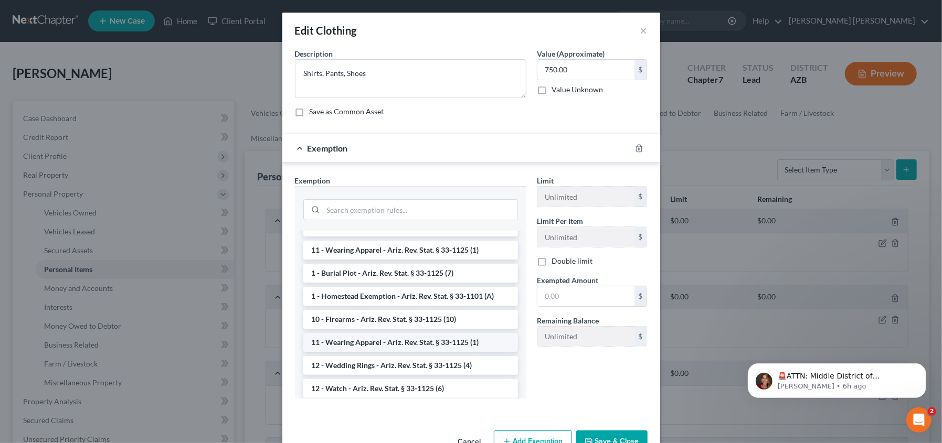
click at [427, 338] on li "11 - Wearing Apparel - Ariz. Rev. Stat. § 33-1125 (1)" at bounding box center [410, 342] width 215 height 19
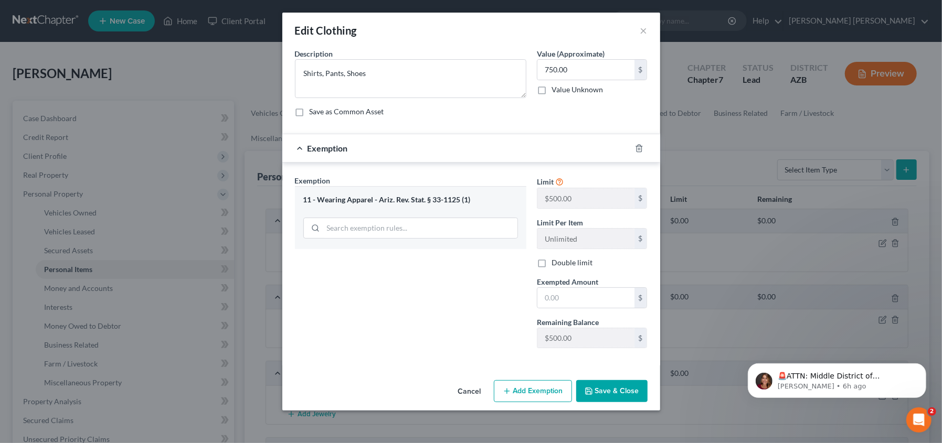
click at [607, 393] on button "Save & Close" at bounding box center [611, 391] width 71 height 22
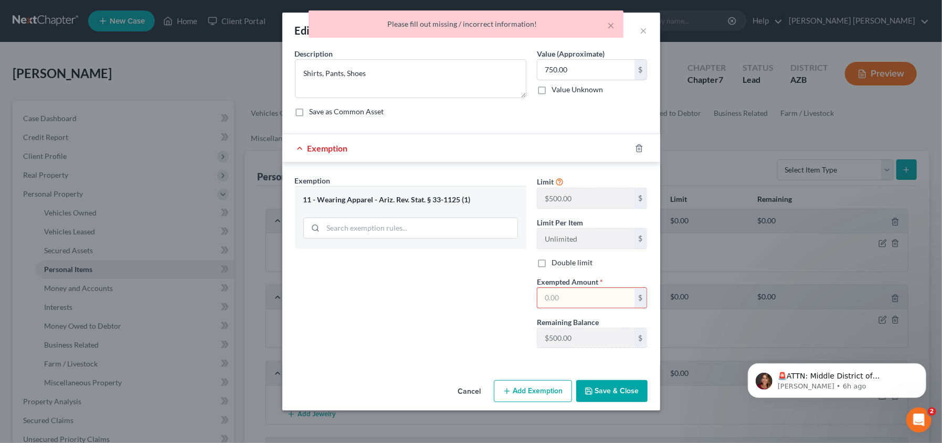
click at [590, 299] on input "text" at bounding box center [585, 298] width 97 height 20
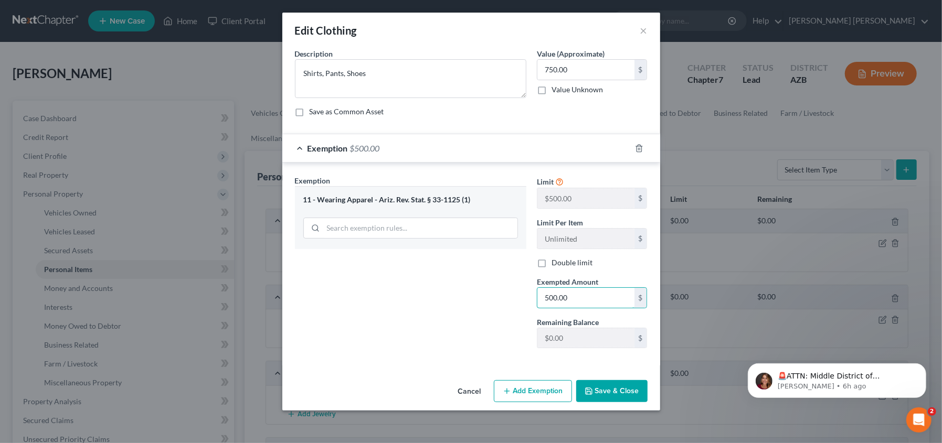
type input "500.00"
click at [631, 391] on button "Save & Close" at bounding box center [611, 391] width 71 height 22
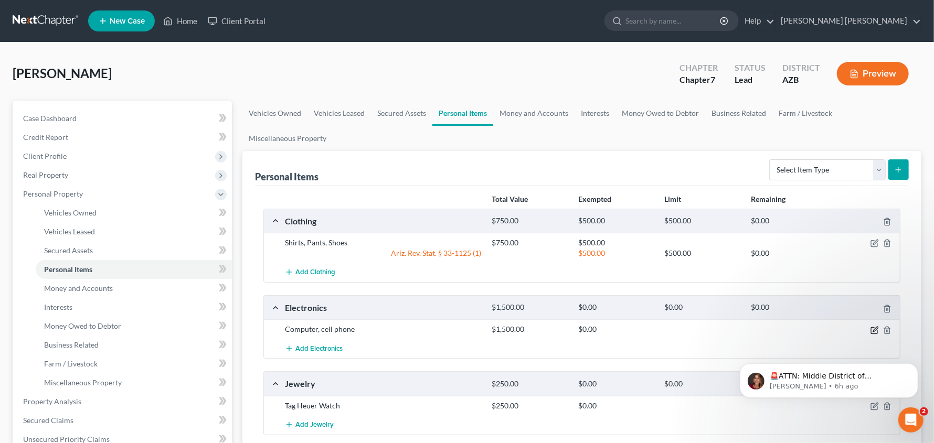
click at [873, 331] on icon "button" at bounding box center [875, 329] width 5 height 5
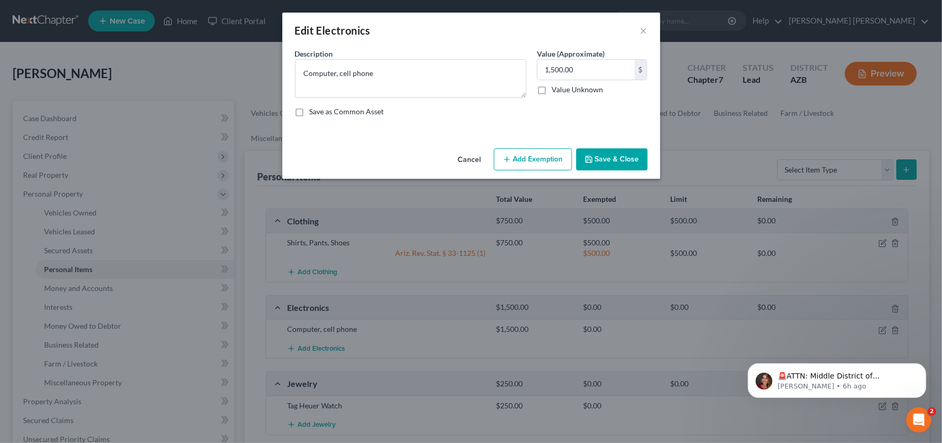
click at [530, 156] on button "Add Exemption" at bounding box center [533, 159] width 78 height 22
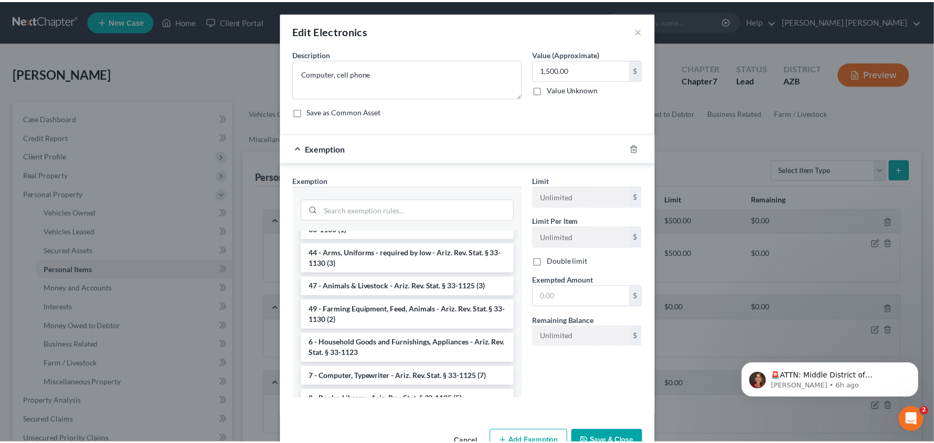
scroll to position [1154, 0]
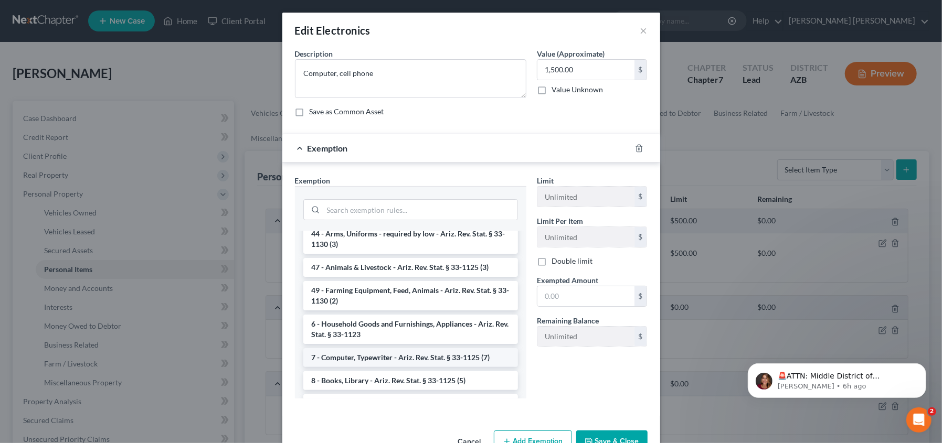
click at [399, 366] on li "7 - Computer, Typewriter - Ariz. Rev. Stat. § 33-1125 (7)" at bounding box center [410, 357] width 215 height 19
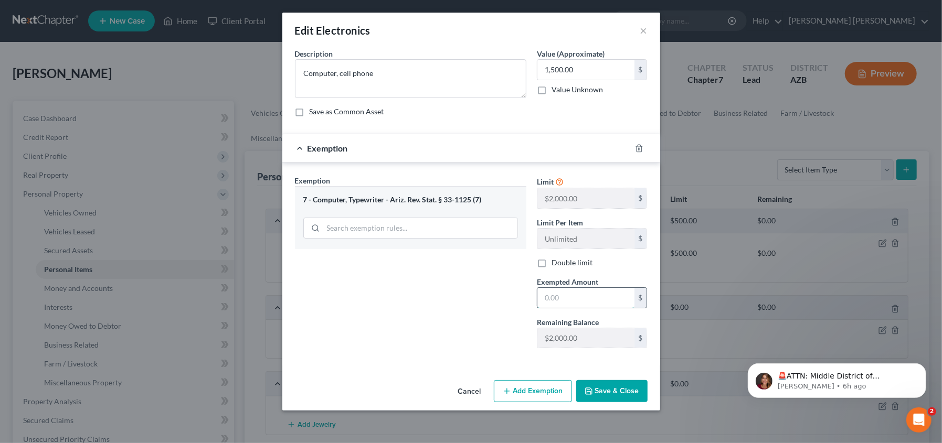
click at [600, 295] on input "text" at bounding box center [585, 298] width 97 height 20
drag, startPoint x: 523, startPoint y: 299, endPoint x: 514, endPoint y: 298, distance: 8.4
click at [514, 298] on div "Exemption Set must be selected for CA. Exemption * 7 - Computer, Typewriter - A…" at bounding box center [471, 266] width 363 height 182
type input "1,500.00"
click at [626, 391] on button "Save & Close" at bounding box center [611, 391] width 71 height 22
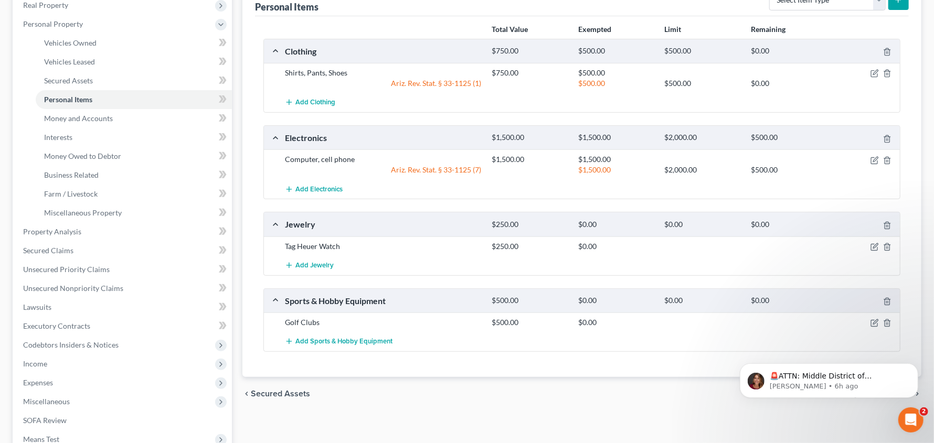
scroll to position [171, 0]
click at [872, 245] on icon "button" at bounding box center [874, 246] width 8 height 8
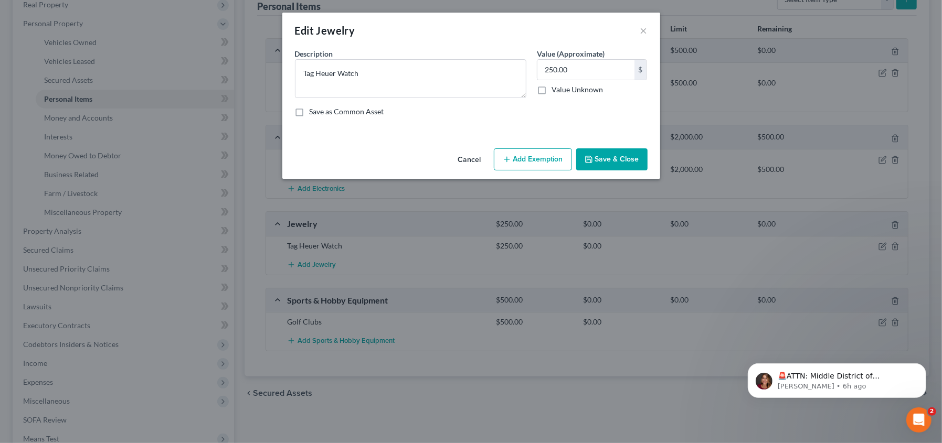
click at [537, 161] on button "Add Exemption" at bounding box center [533, 159] width 78 height 22
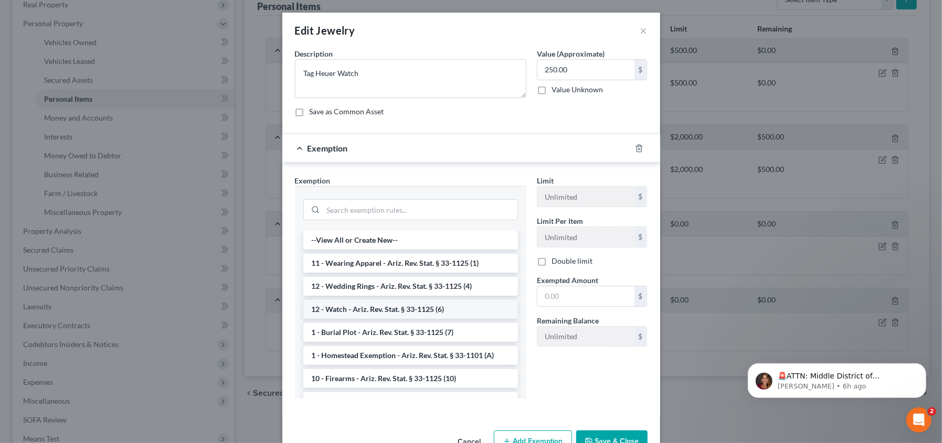
click at [424, 306] on li "12 - Watch - Ariz. Rev. Stat. § 33-1125 (6)" at bounding box center [410, 309] width 215 height 19
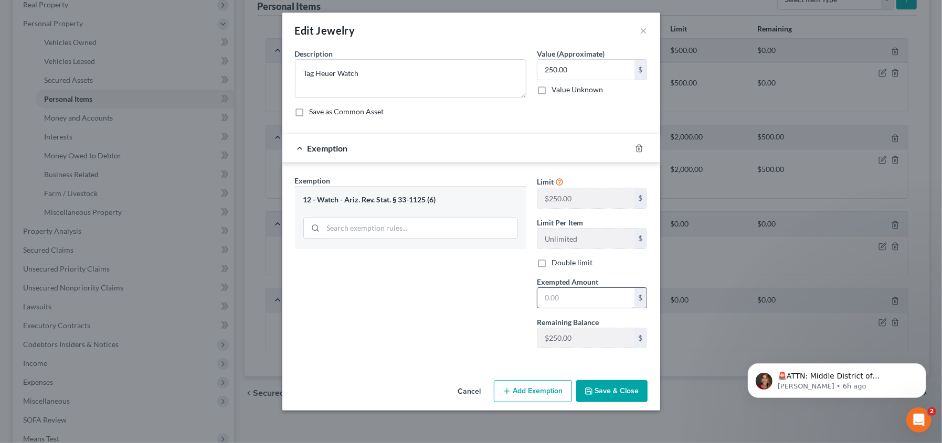
click at [589, 291] on input "text" at bounding box center [585, 298] width 97 height 20
type input "250.00"
click at [607, 391] on button "Save & Close" at bounding box center [611, 391] width 71 height 22
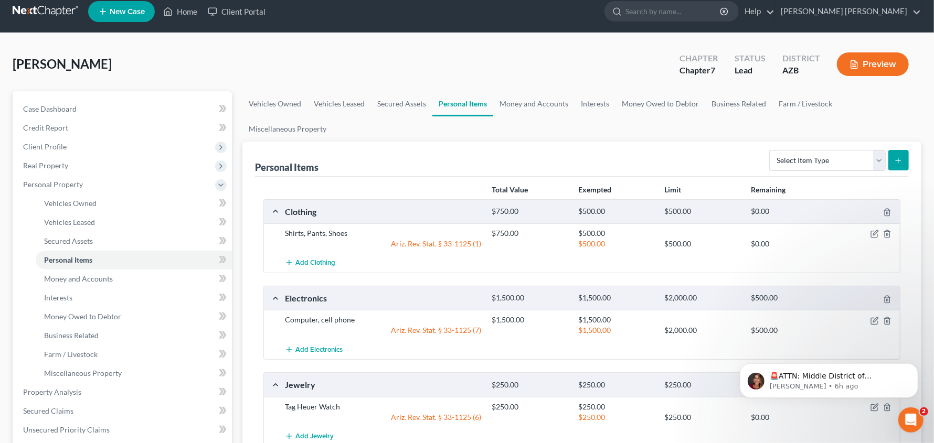
scroll to position [0, 0]
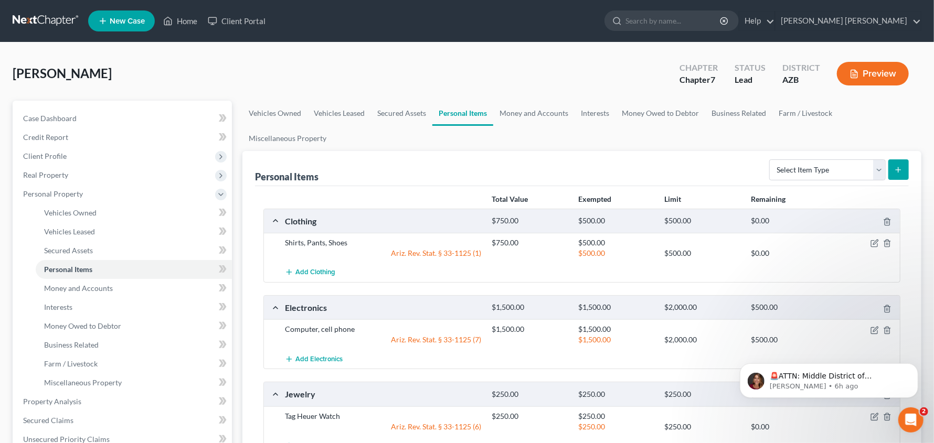
click at [898, 171] on line "submit" at bounding box center [898, 169] width 0 height 5
click at [742, 142] on ul "Vehicles Owned Vehicles Leased Secured Assets Personal Items Money and Accounts…" at bounding box center [581, 126] width 679 height 50
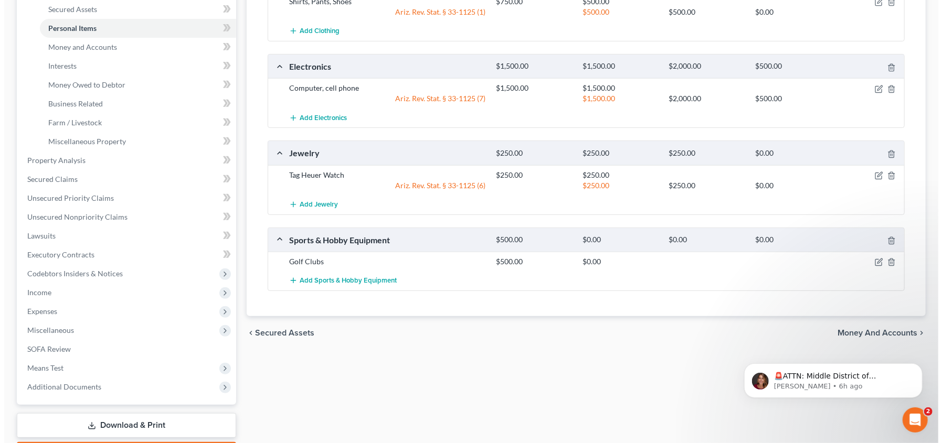
scroll to position [275, 0]
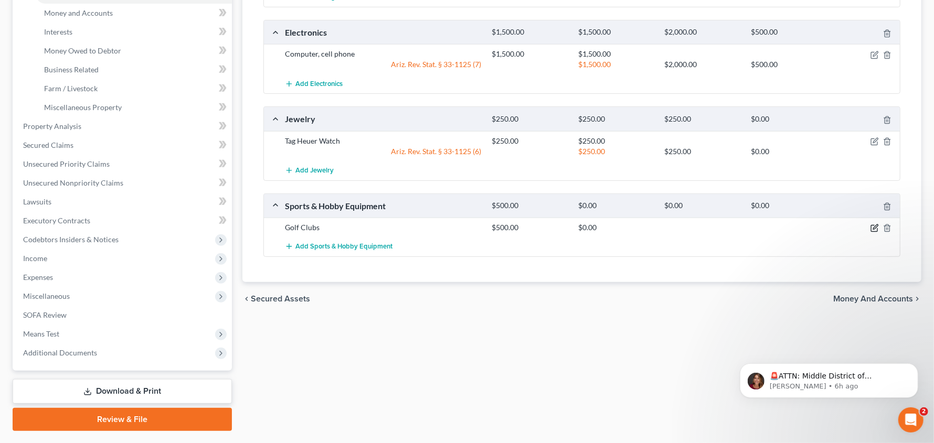
click at [875, 229] on icon "button" at bounding box center [874, 228] width 8 height 8
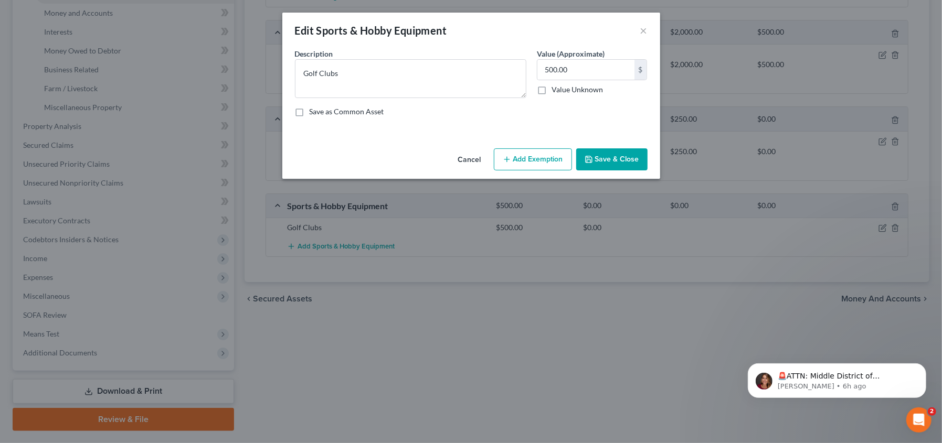
click at [526, 150] on button "Add Exemption" at bounding box center [533, 159] width 78 height 22
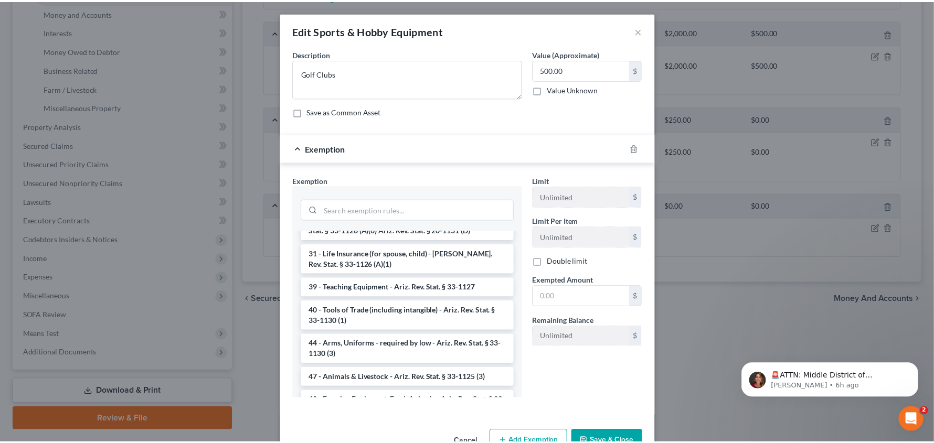
scroll to position [1056, 0]
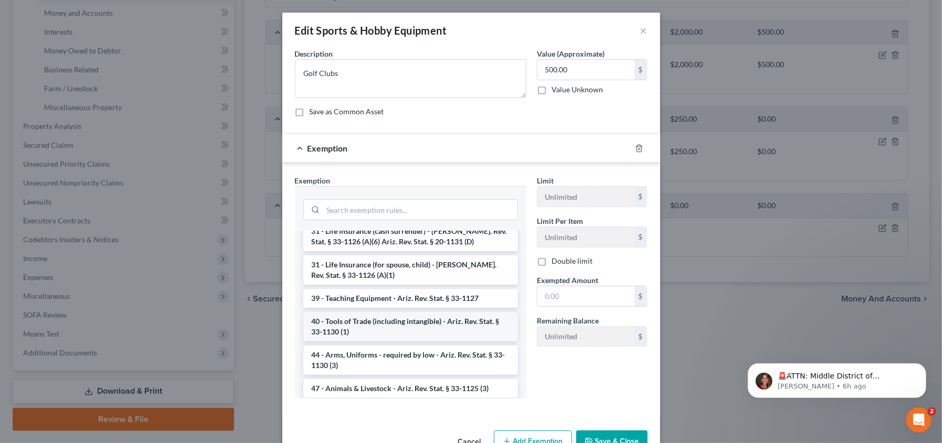
click at [413, 337] on li "40 - Tools of Trade (including intangible) - Ariz. Rev. Stat. § 33-1130 (1)" at bounding box center [410, 326] width 215 height 29
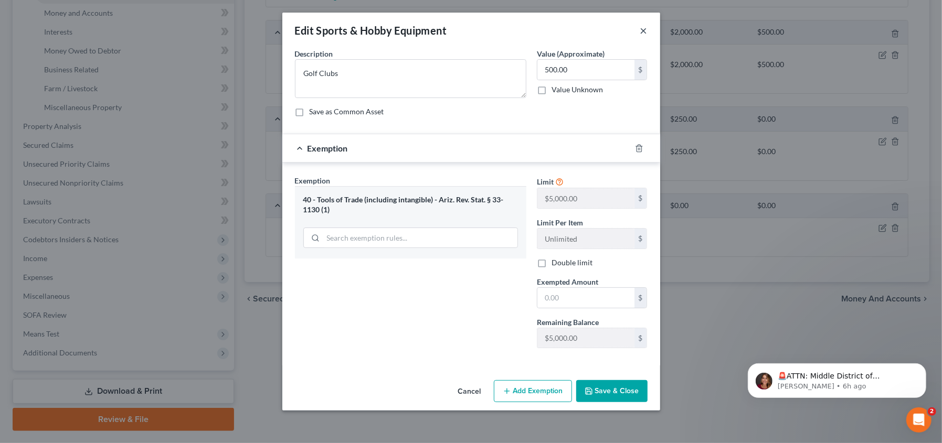
click at [643, 31] on button "×" at bounding box center [643, 30] width 7 height 13
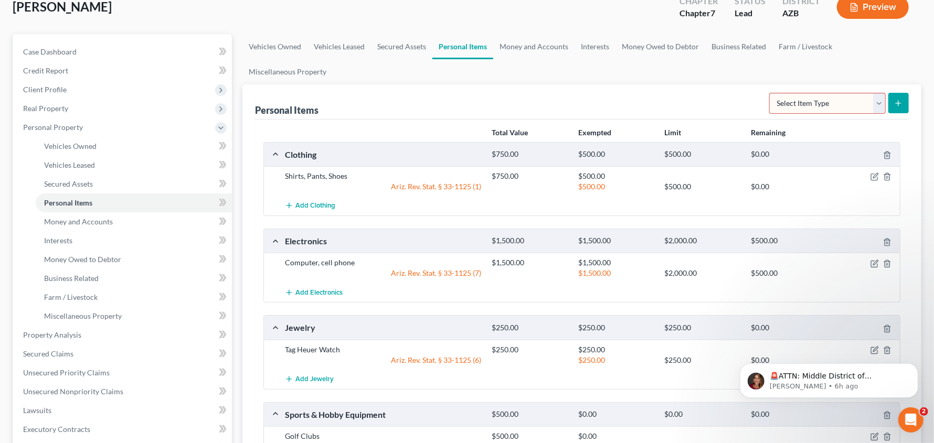
scroll to position [66, 0]
click at [518, 43] on link "Money and Accounts" at bounding box center [533, 47] width 81 height 25
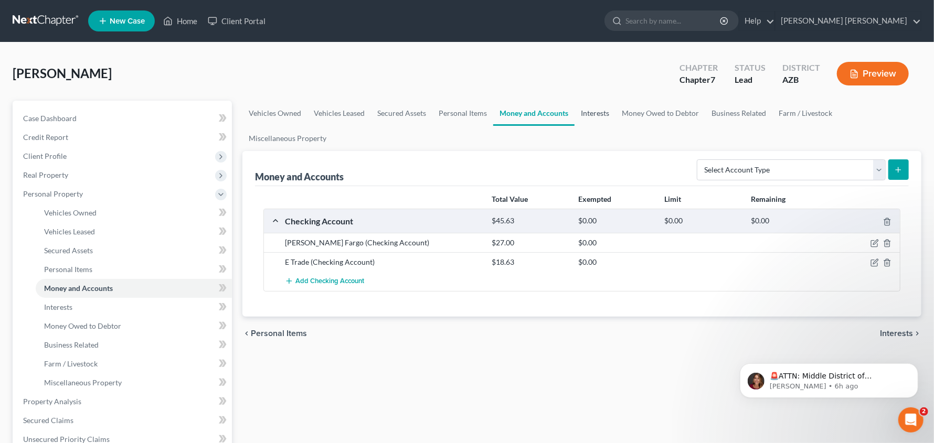
click at [604, 116] on link "Interests" at bounding box center [595, 113] width 41 height 25
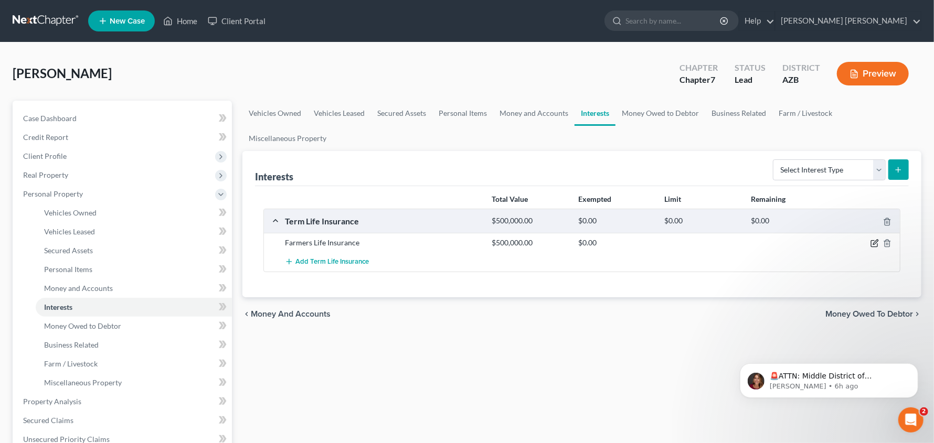
click at [872, 241] on icon "button" at bounding box center [874, 243] width 8 height 8
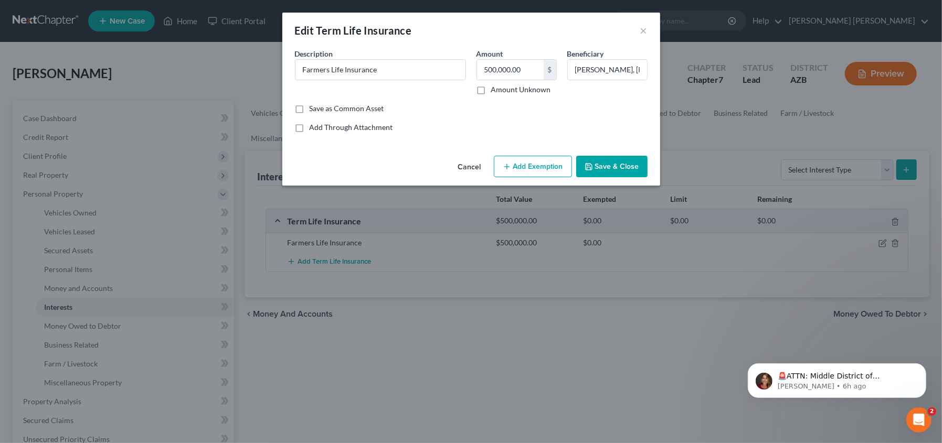
click at [551, 166] on button "Add Exemption" at bounding box center [533, 167] width 78 height 22
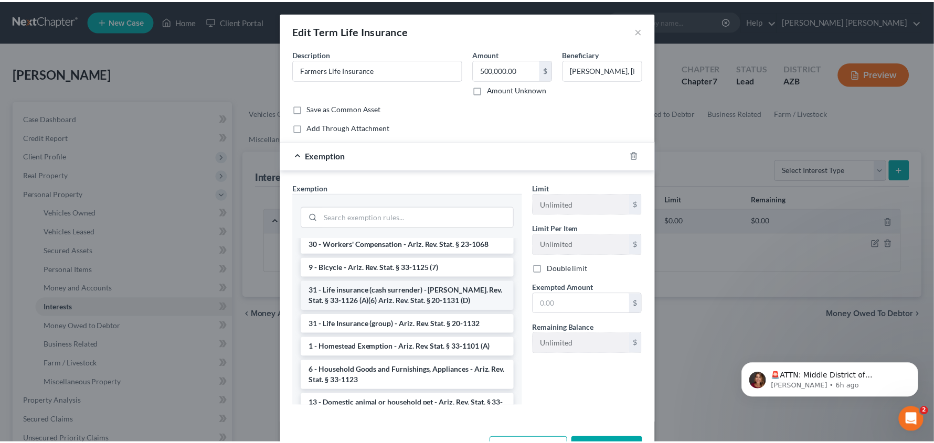
scroll to position [1047, 0]
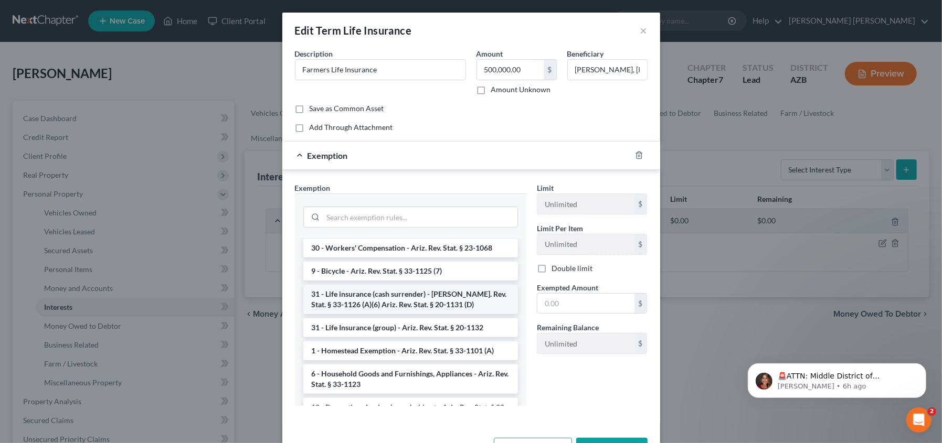
click at [457, 301] on li "31 - Life insurance (cash surrender) - Ariz. Rev. Stat. § 33-1126 (A)(6) Ariz. …" at bounding box center [410, 299] width 215 height 29
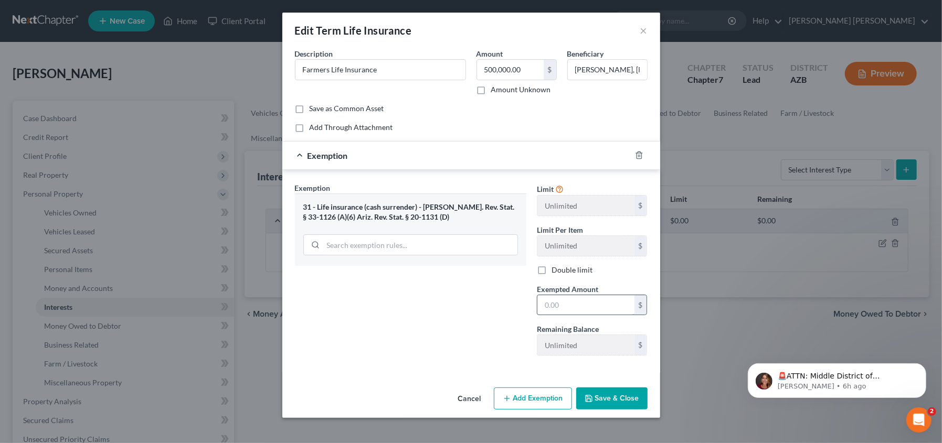
click at [561, 305] on input "text" at bounding box center [585, 305] width 97 height 20
type input "500,000.00"
click at [609, 399] on button "Save & Close" at bounding box center [611, 399] width 71 height 22
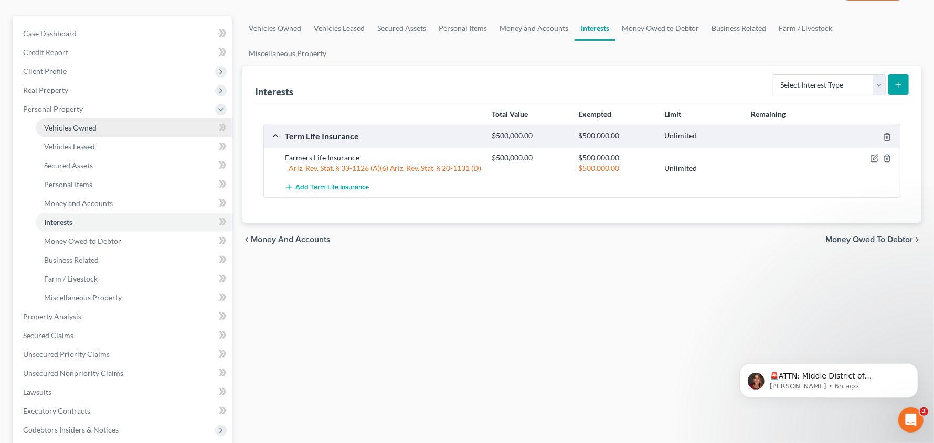
scroll to position [104, 0]
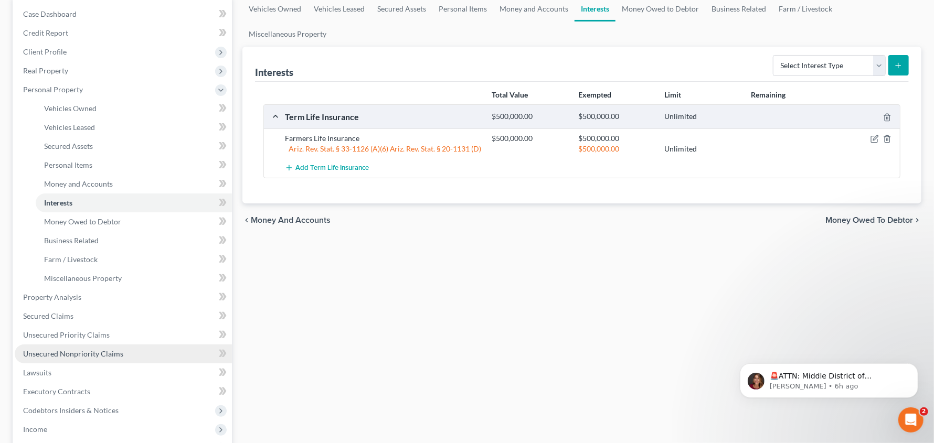
click at [92, 352] on span "Unsecured Nonpriority Claims" at bounding box center [73, 353] width 100 height 9
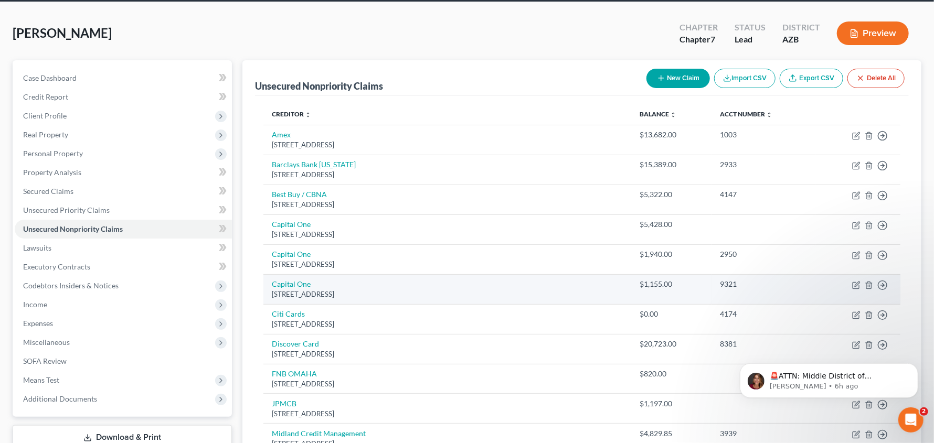
scroll to position [39, 0]
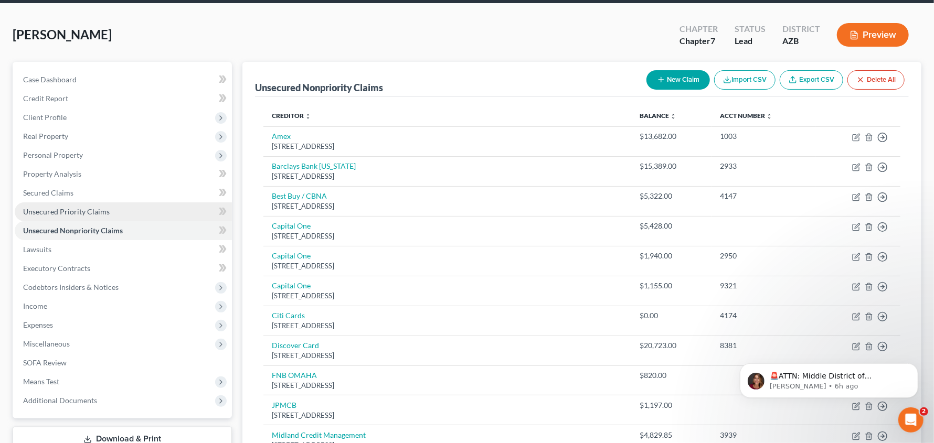
click at [102, 213] on span "Unsecured Priority Claims" at bounding box center [66, 211] width 87 height 9
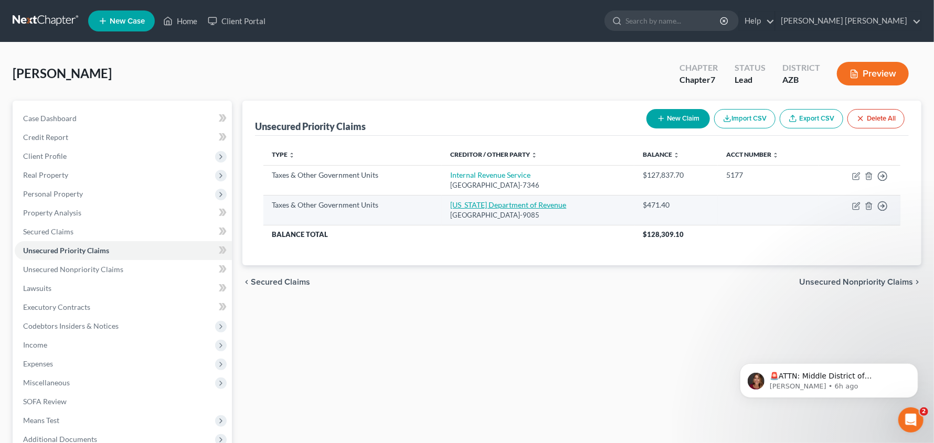
click at [527, 205] on link "Arizona Department of Revenue" at bounding box center [508, 204] width 116 height 9
select select "2"
select select "3"
select select "0"
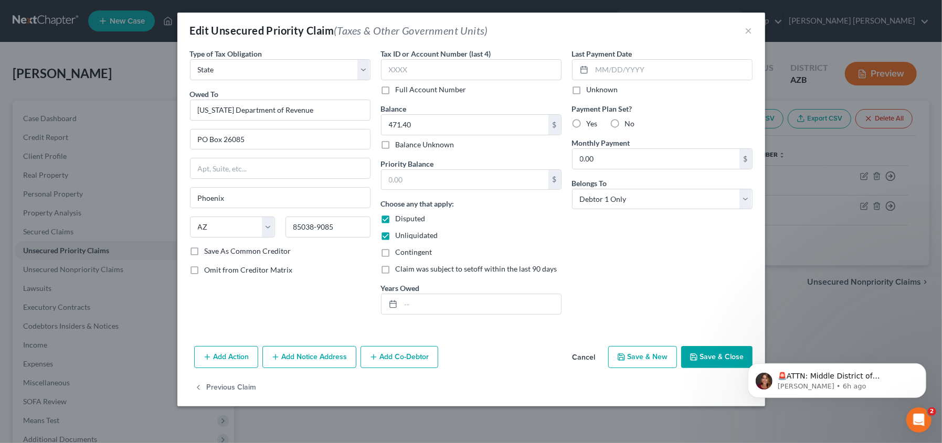
click at [396, 221] on label "Disputed" at bounding box center [411, 219] width 30 height 10
click at [400, 220] on input "Disputed" at bounding box center [403, 217] width 7 height 7
checkbox input "false"
click at [439, 69] on input "text" at bounding box center [471, 69] width 180 height 21
type input "7262"
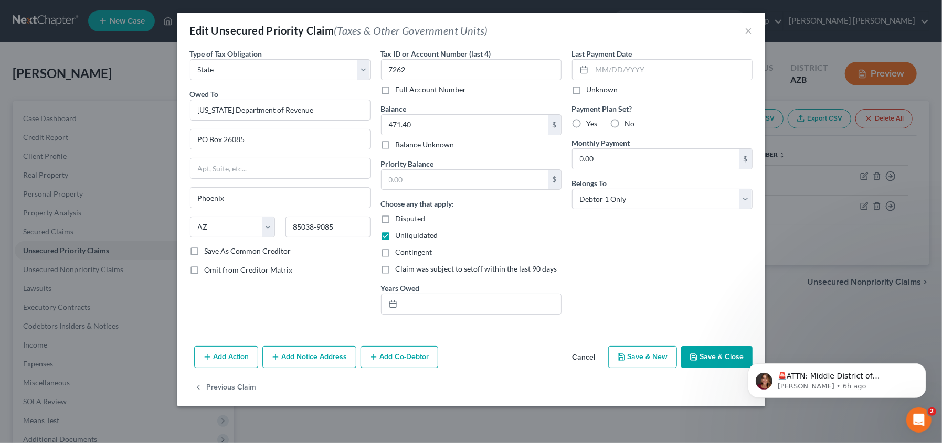
click at [718, 355] on button "Save & Close" at bounding box center [716, 357] width 71 height 22
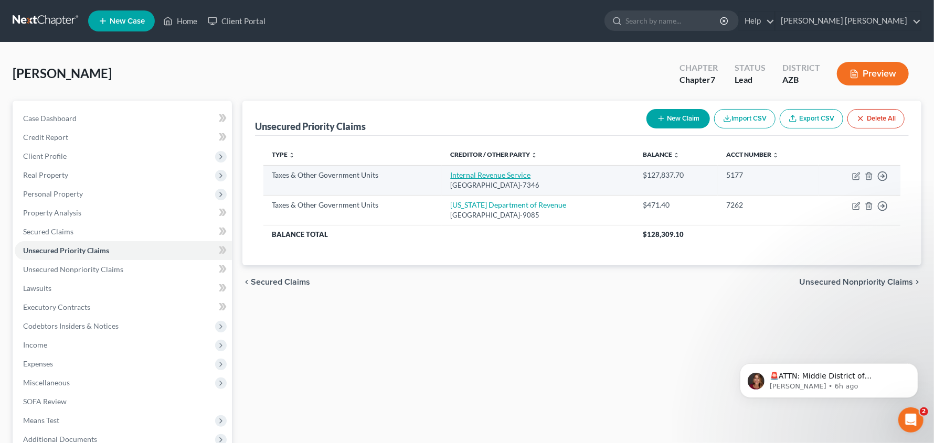
click at [491, 173] on link "Internal Revenue Service" at bounding box center [490, 175] width 80 height 9
select select "0"
select select "39"
select select "0"
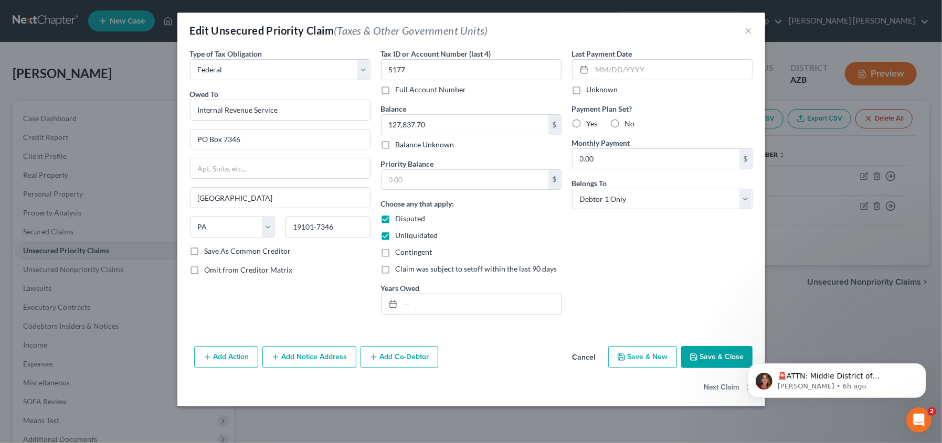
click at [396, 219] on label "Disputed" at bounding box center [411, 219] width 30 height 10
click at [400, 219] on input "Disputed" at bounding box center [403, 217] width 7 height 7
checkbox input "false"
click at [213, 356] on button "Add Action" at bounding box center [226, 357] width 64 height 22
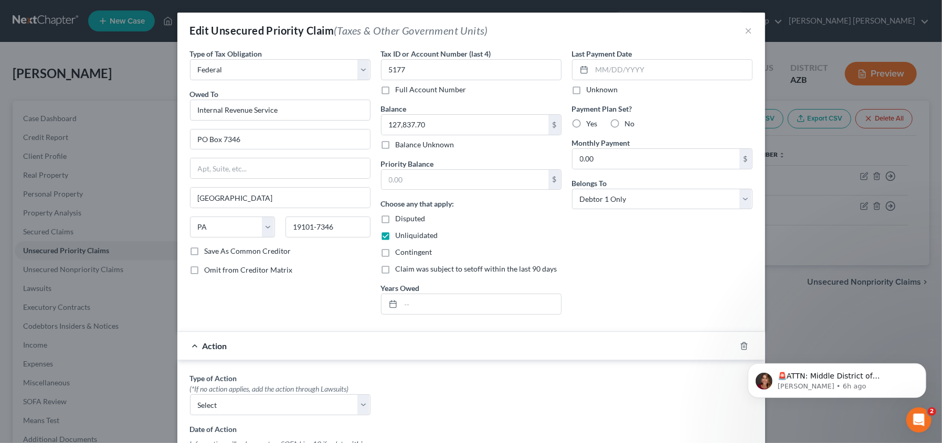
click at [734, 346] on html "🚨ATTN: Middle District of Florida The court has added a new Credit Counseling F…" at bounding box center [836, 377] width 210 height 73
click at [732, 348] on html "🚨ATTN: Middle District of Florida The court has added a new Credit Counseling F…" at bounding box center [836, 377] width 210 height 73
click at [736, 347] on body "🚨ATTN: Middle District of Florida The court has added a new Credit Counseling F…" at bounding box center [836, 377] width 201 height 65
click at [688, 301] on div "Last Payment Date Unknown Payment Plan Set? Yes No Monthly Payment 0.00 $ Belon…" at bounding box center [662, 185] width 191 height 275
click at [745, 34] on button "×" at bounding box center [748, 30] width 7 height 13
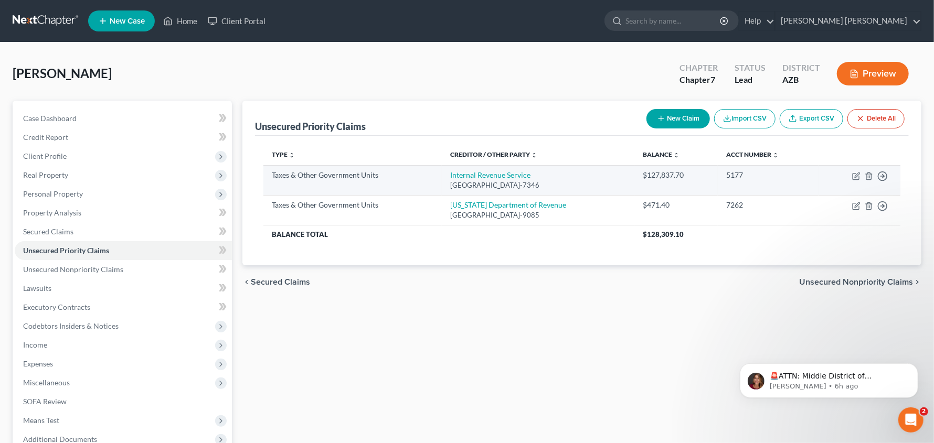
click at [502, 179] on td "Internal Revenue Service PO Box 7346, Philadelphia, PA 19101-7346" at bounding box center [538, 180] width 193 height 30
click at [502, 178] on link "Internal Revenue Service" at bounding box center [490, 175] width 80 height 9
select select "0"
select select "39"
select select "0"
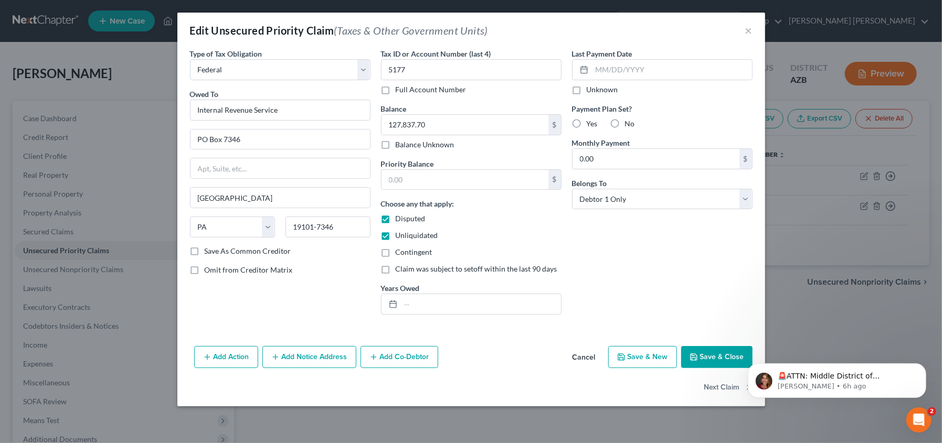
click at [396, 218] on label "Disputed" at bounding box center [411, 219] width 30 height 10
click at [400, 218] on input "Disputed" at bounding box center [403, 217] width 7 height 7
checkbox input "false"
click at [697, 356] on icon "button" at bounding box center [694, 357] width 6 height 6
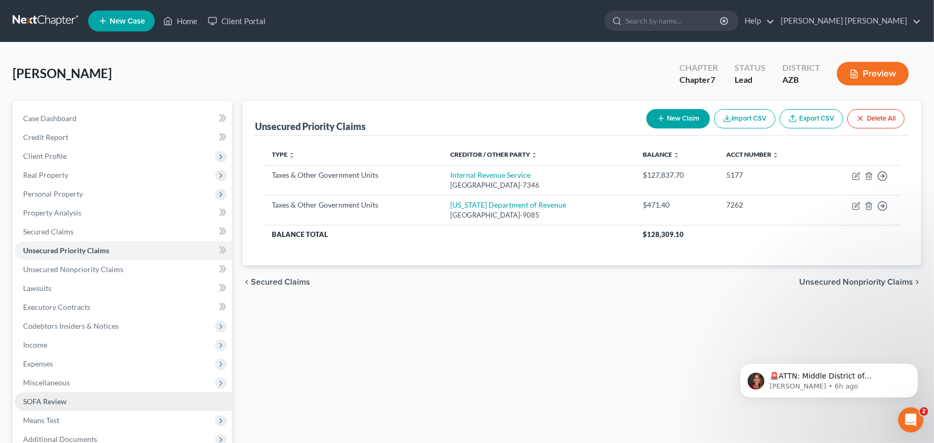
click at [49, 400] on span "SOFA Review" at bounding box center [45, 401] width 44 height 9
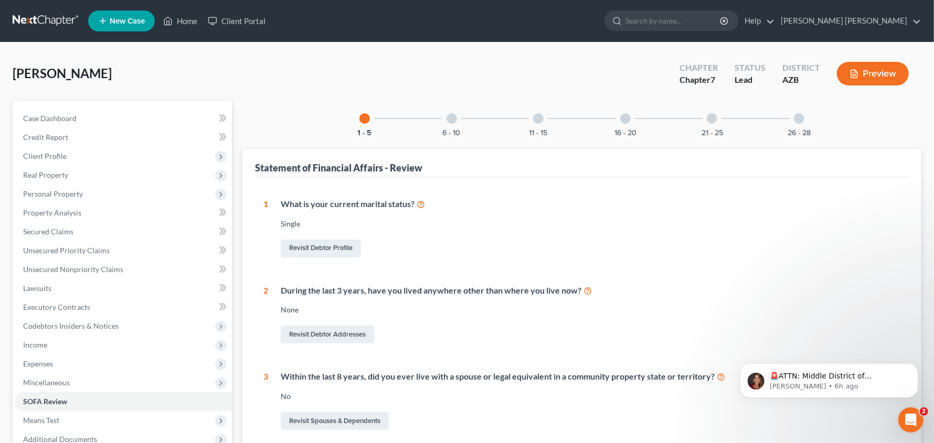
scroll to position [13, 0]
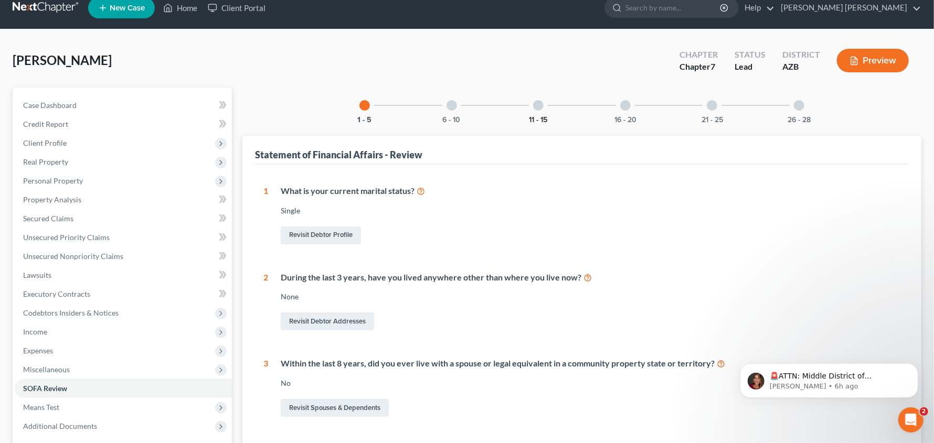
click at [541, 118] on button "11 - 15" at bounding box center [538, 119] width 18 height 7
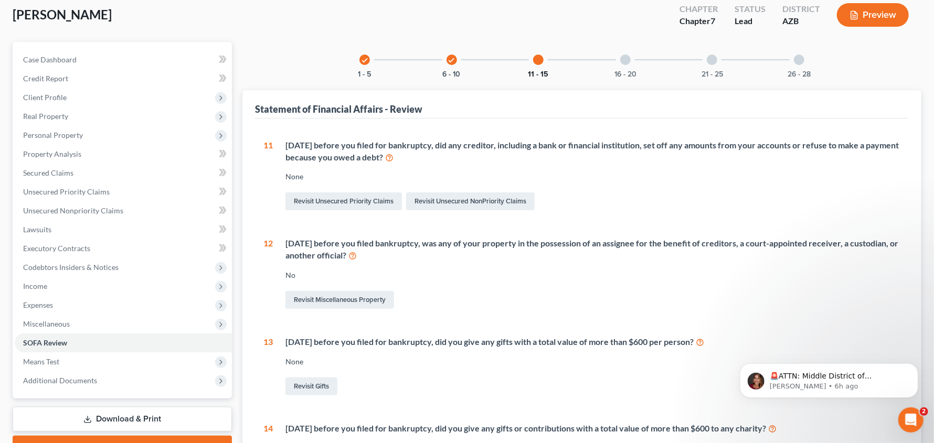
scroll to position [48, 0]
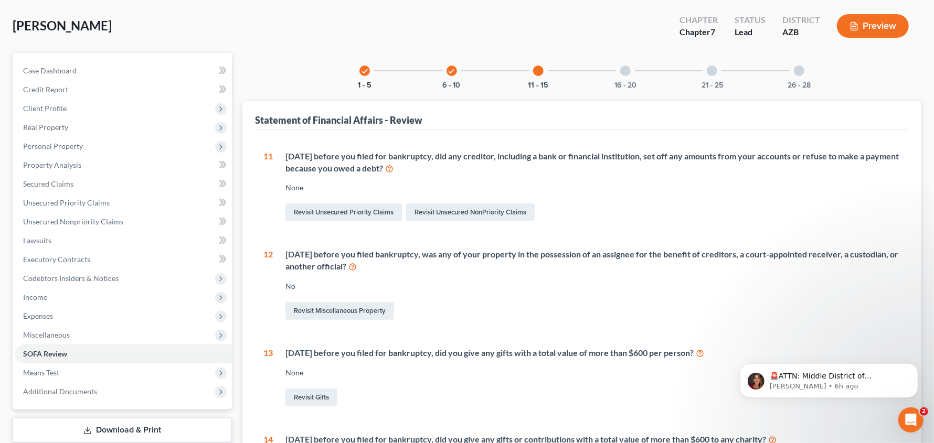
click at [368, 84] on button "1 - 5" at bounding box center [364, 85] width 13 height 7
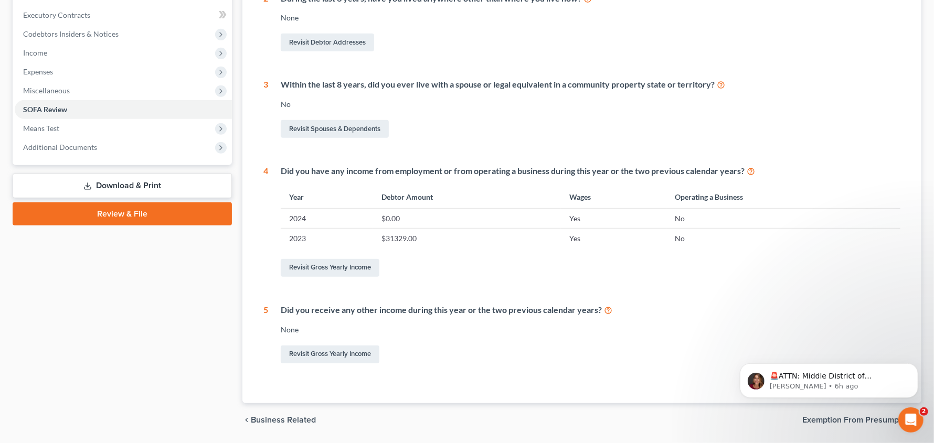
scroll to position [300, 0]
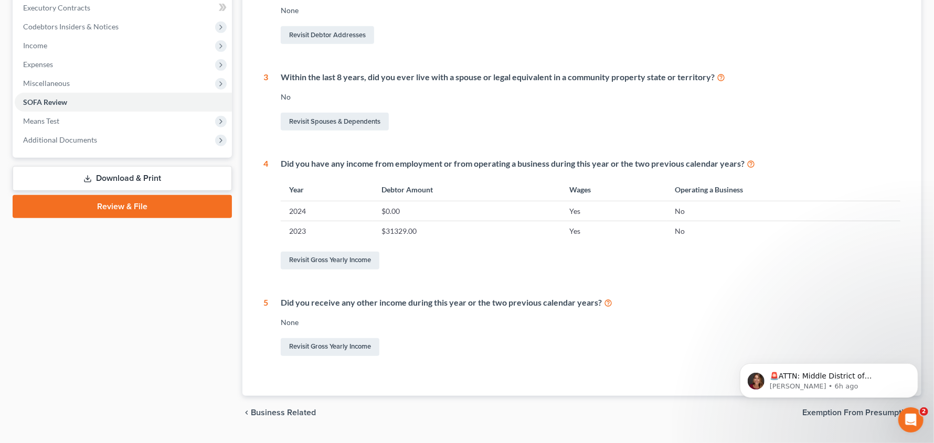
click at [821, 413] on html "🚨ATTN: Middle District of Florida The court has added a new Credit Counseling F…" at bounding box center [829, 377] width 210 height 73
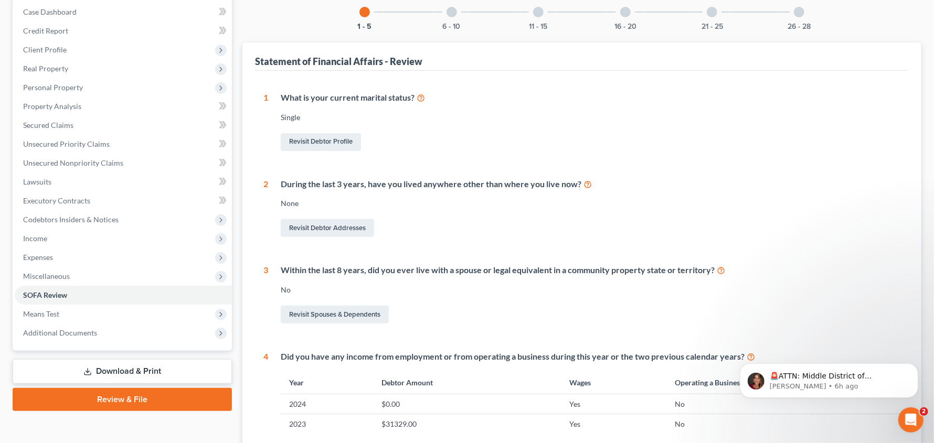
scroll to position [102, 0]
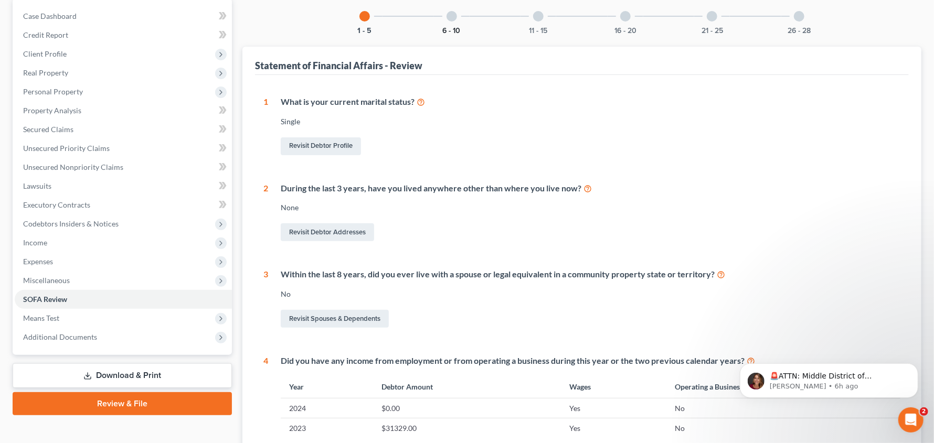
click at [451, 27] on button "6 - 10" at bounding box center [452, 30] width 18 height 7
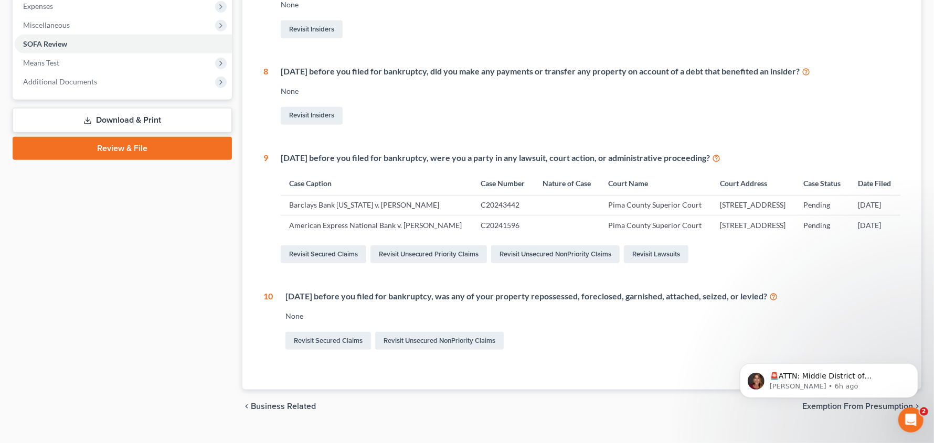
scroll to position [356, 0]
click at [856, 412] on span "Exemption from Presumption" at bounding box center [857, 408] width 111 height 8
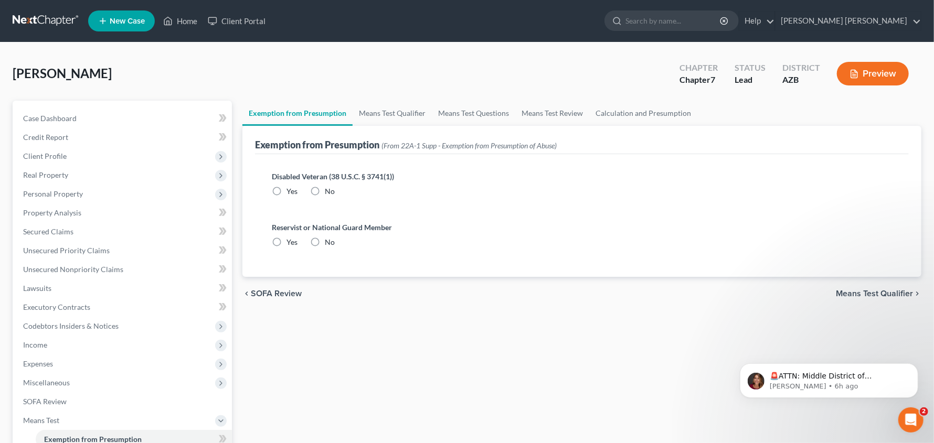
click at [901, 294] on span "Means Test Qualifier" at bounding box center [874, 294] width 77 height 8
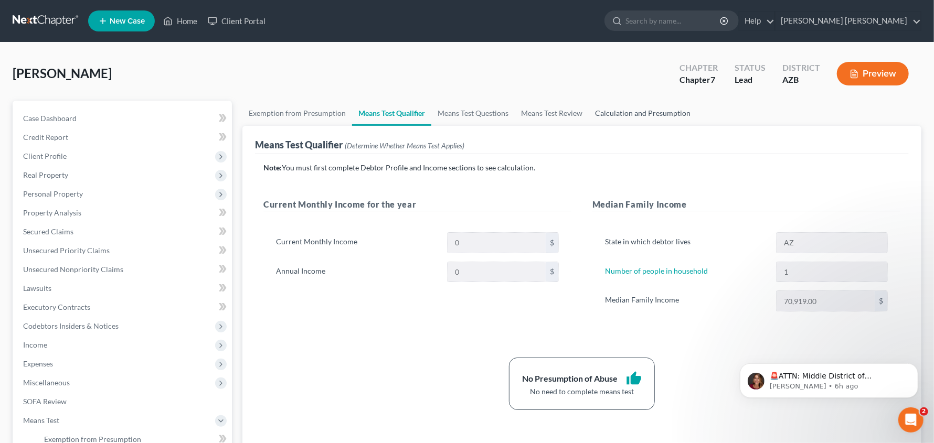
click at [613, 113] on link "Calculation and Presumption" at bounding box center [643, 113] width 108 height 25
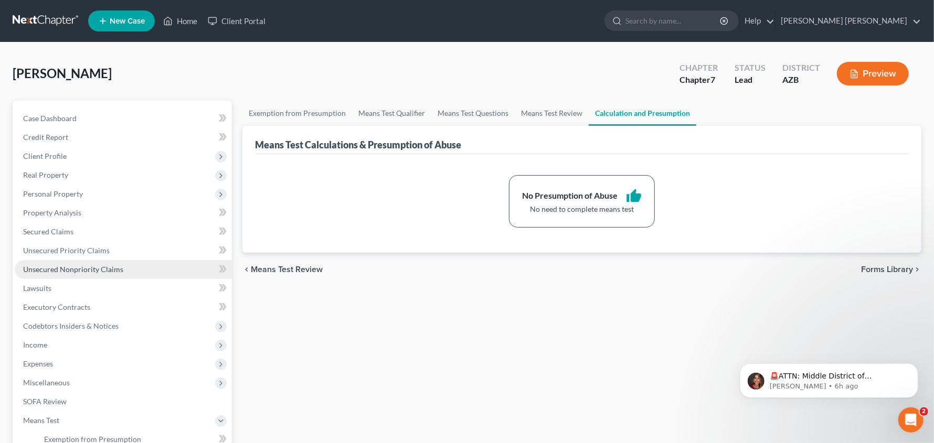
click at [59, 268] on span "Unsecured Nonpriority Claims" at bounding box center [73, 269] width 100 height 9
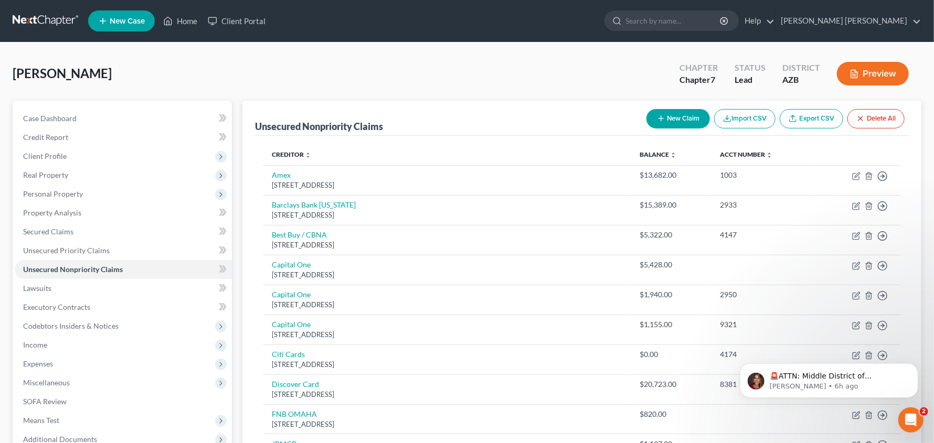
click at [669, 125] on button "New Claim" at bounding box center [677, 118] width 63 height 19
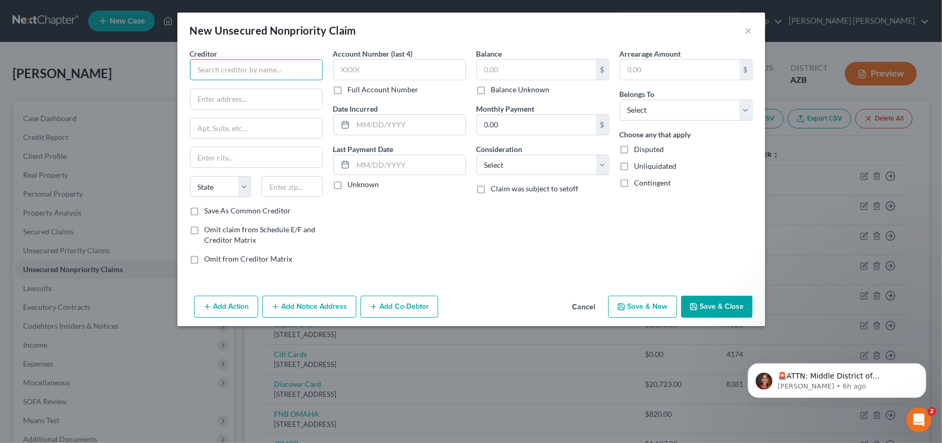
click at [262, 75] on input "text" at bounding box center [256, 69] width 133 height 21
type input "s"
type input "Stone Canyon"
click at [732, 107] on select "Select Debtor 1 Only Debtor 2 Only Debtor 1 And Debtor 2 Only At Least One Of T…" at bounding box center [686, 110] width 133 height 21
select select "0"
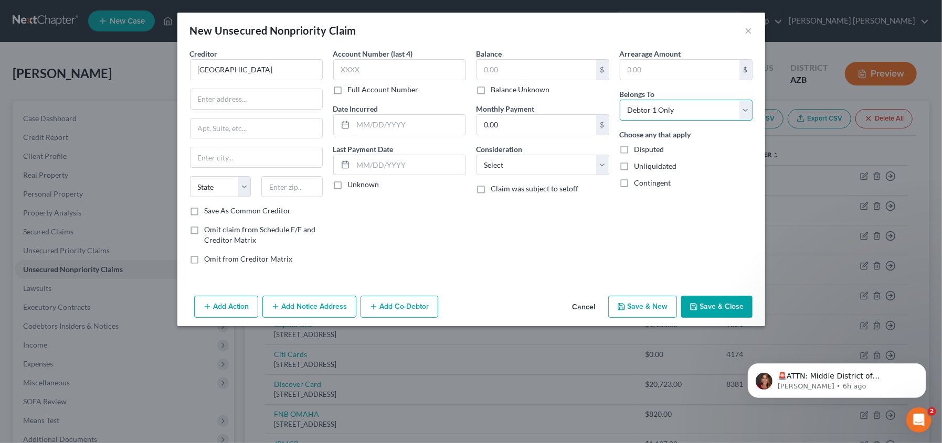
click at [620, 100] on select "Select Debtor 1 Only Debtor 2 Only Debtor 1 And Debtor 2 Only At Least One Of T…" at bounding box center [686, 110] width 133 height 21
click at [705, 302] on button "Save & Close" at bounding box center [716, 307] width 71 height 22
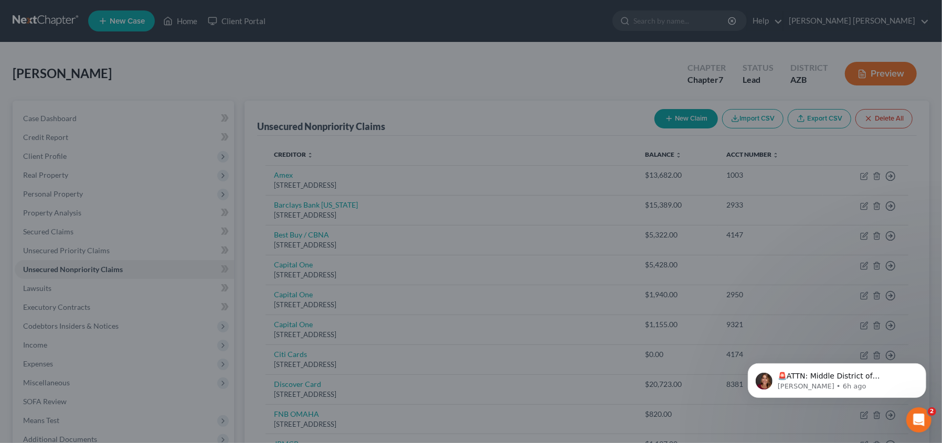
type input "0.00"
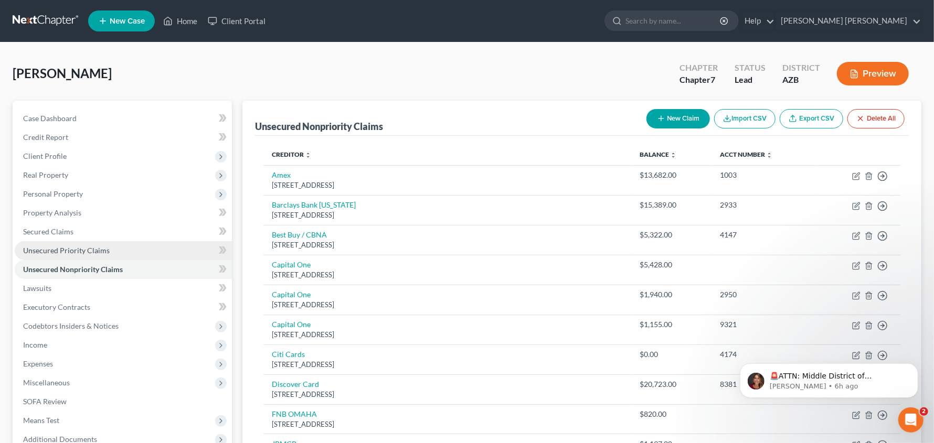
click at [75, 247] on span "Unsecured Priority Claims" at bounding box center [66, 250] width 87 height 9
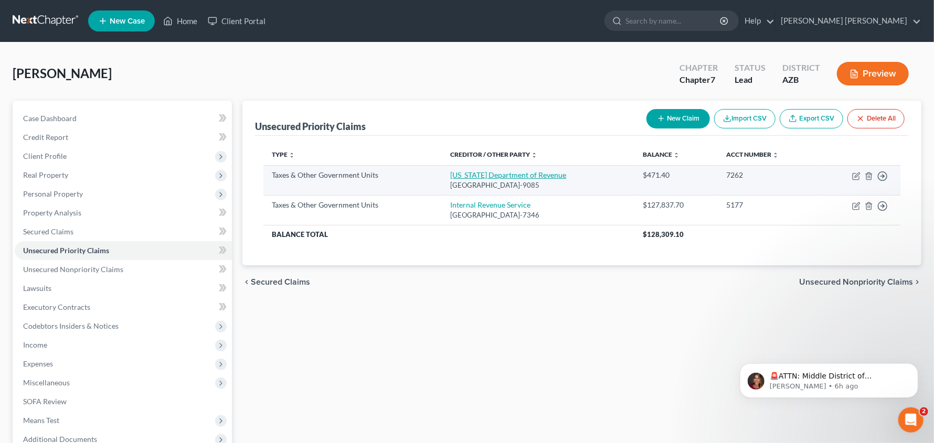
click at [502, 175] on link "Arizona Department of Revenue" at bounding box center [508, 175] width 116 height 9
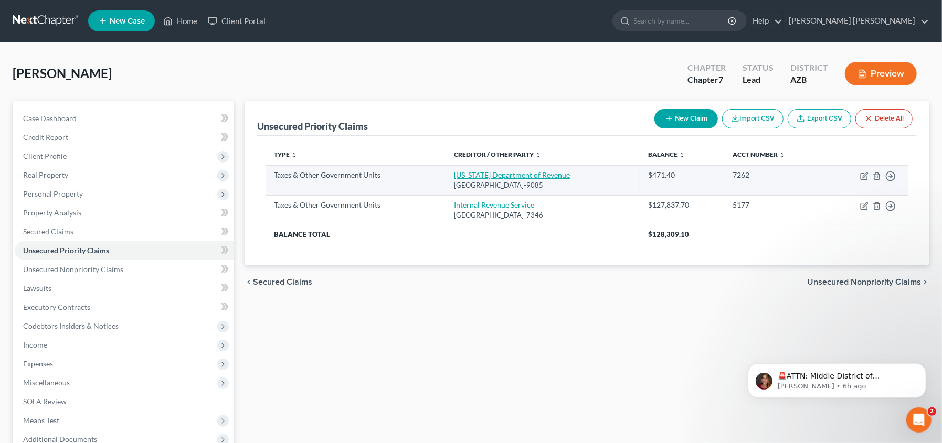
select select "2"
select select "3"
select select "0"
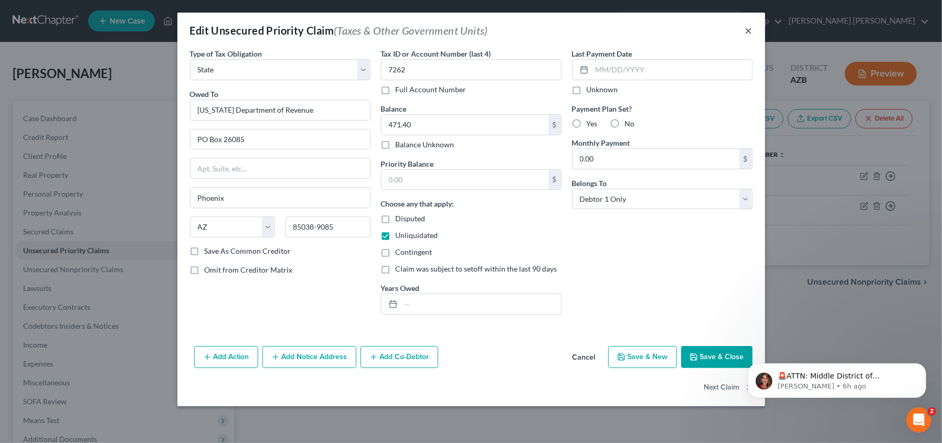
click at [750, 31] on button "×" at bounding box center [748, 30] width 7 height 13
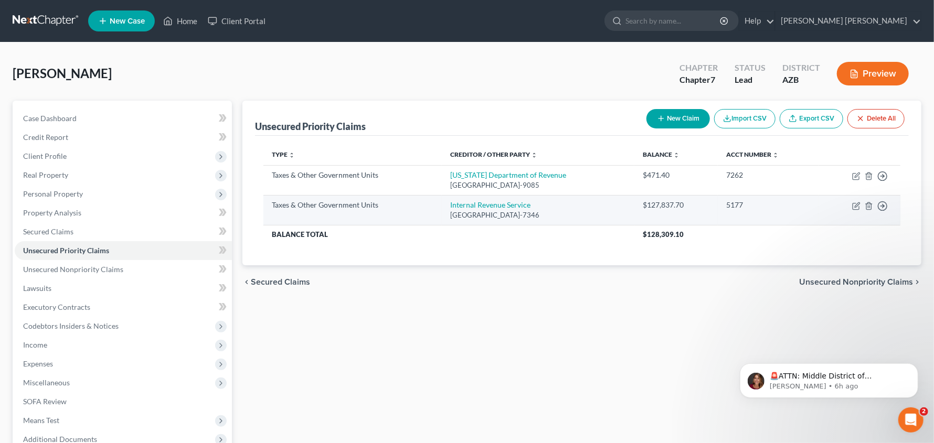
click at [500, 212] on div "PO Box 7346, Philadelphia, PA 19101-7346" at bounding box center [538, 215] width 176 height 10
click at [497, 207] on link "Internal Revenue Service" at bounding box center [490, 204] width 80 height 9
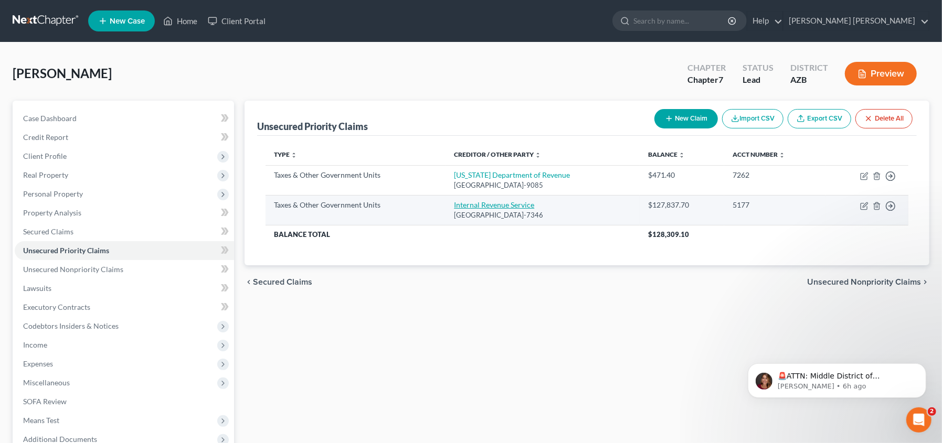
select select "0"
select select "39"
select select "0"
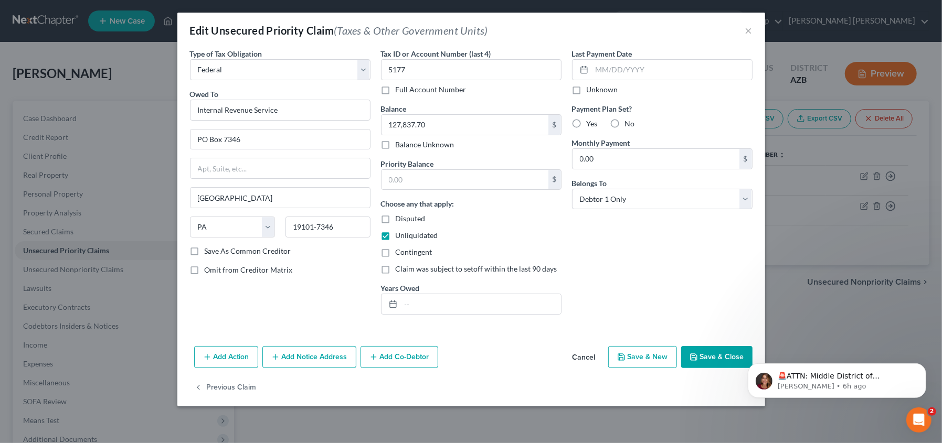
click at [704, 359] on button "Save & Close" at bounding box center [716, 357] width 71 height 22
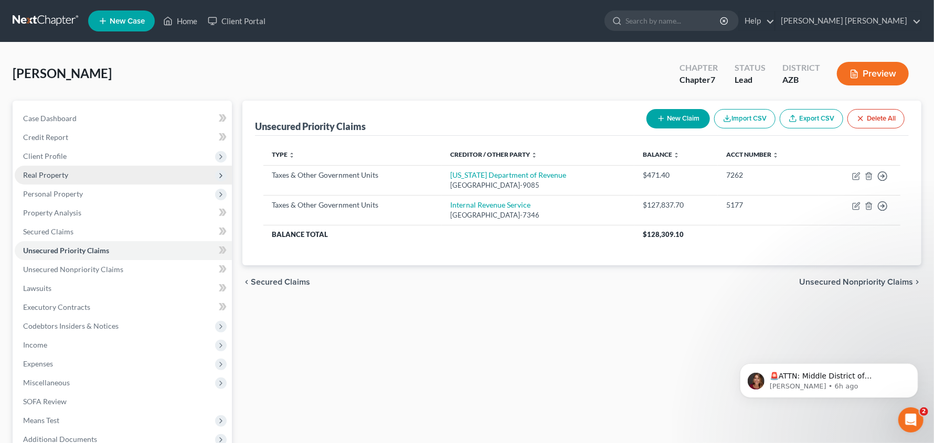
click at [60, 175] on span "Real Property" at bounding box center [45, 175] width 45 height 9
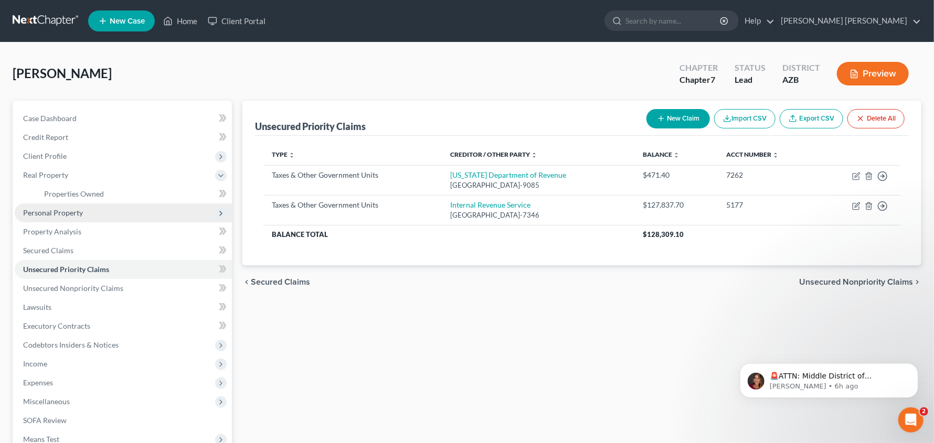
click at [58, 210] on span "Personal Property" at bounding box center [53, 212] width 60 height 9
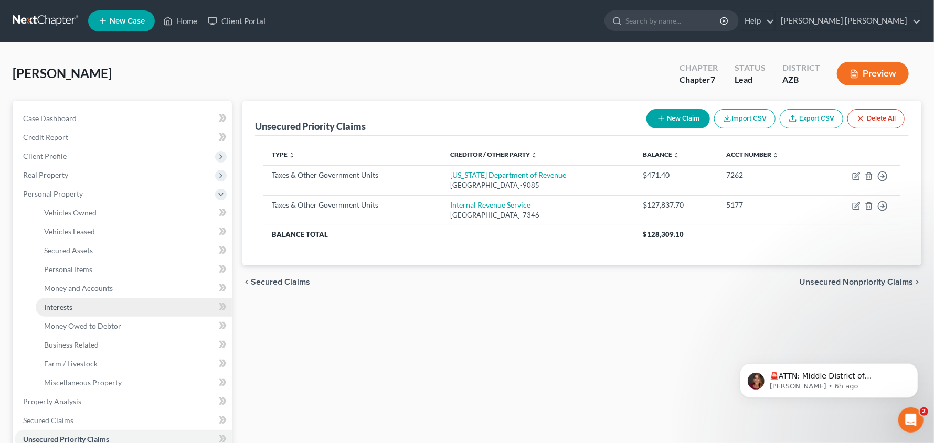
click at [61, 303] on span "Interests" at bounding box center [58, 307] width 28 height 9
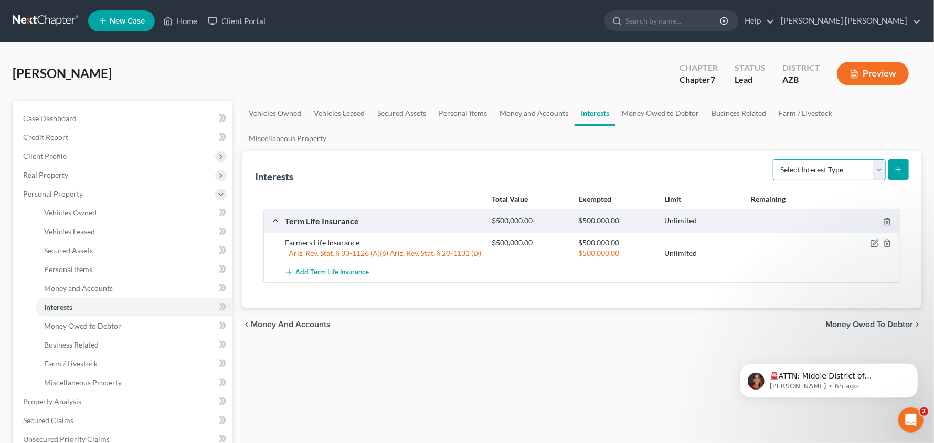
click at [879, 173] on select "Select Interest Type 401K Annuity Bond Education IRA Government Bond Government…" at bounding box center [829, 170] width 113 height 21
click at [748, 148] on ul "Vehicles Owned Vehicles Leased Secured Assets Personal Items Money and Accounts…" at bounding box center [581, 126] width 679 height 50
click at [902, 167] on icon "submit" at bounding box center [898, 170] width 8 height 8
click at [898, 168] on line "submit" at bounding box center [898, 169] width 0 height 5
click at [877, 171] on select "Select Interest Type 401K Annuity Bond Education IRA Government Bond Government…" at bounding box center [829, 170] width 113 height 21
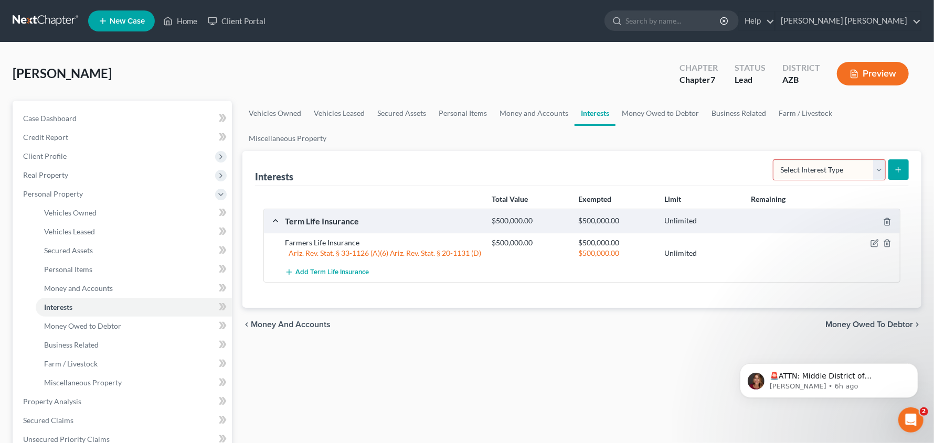
select select "joint_venture_active"
click at [774, 160] on select "Select Interest Type 401K Annuity Bond Education IRA Government Bond Government…" at bounding box center [829, 170] width 113 height 21
click at [906, 171] on button "submit" at bounding box center [898, 170] width 20 height 20
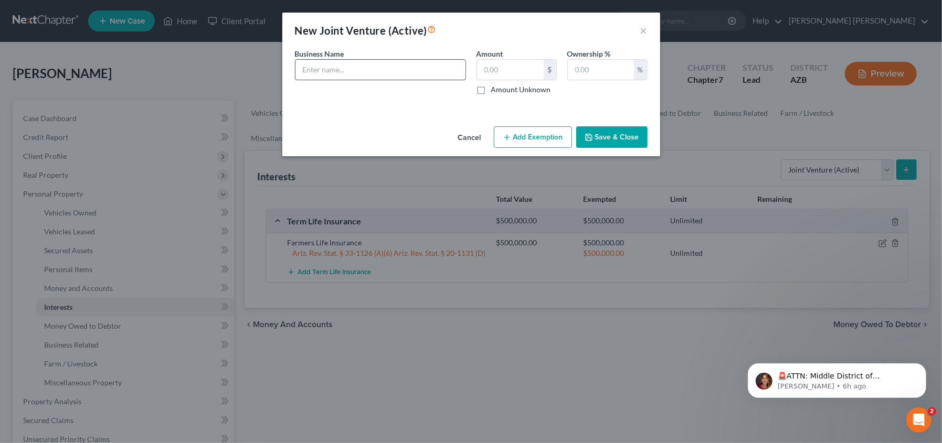
click at [378, 71] on input "text" at bounding box center [380, 70] width 170 height 20
type input "Tucson Golf Vacations LLC"
click at [509, 72] on input "text" at bounding box center [510, 70] width 67 height 20
type input "0.00"
click at [621, 135] on button "Save & Close" at bounding box center [611, 137] width 71 height 22
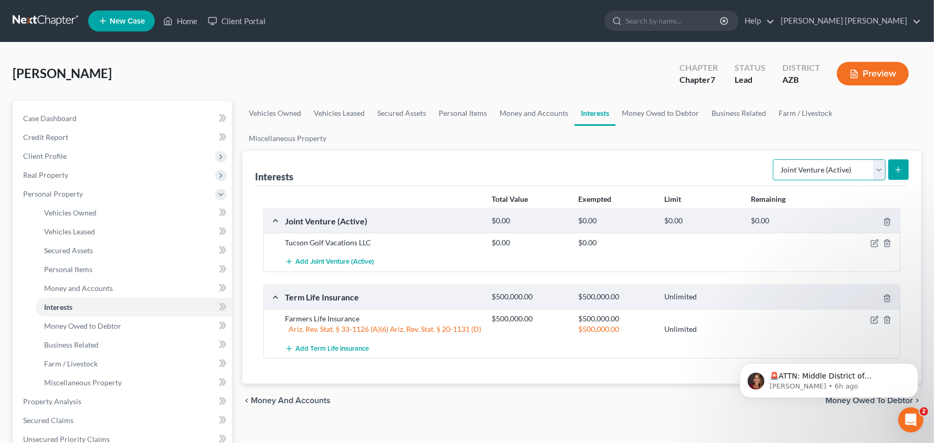
click at [877, 166] on select "Select Interest Type 401K Annuity Bond Education IRA Government Bond Government…" at bounding box center [829, 170] width 113 height 21
select select "joint_venture_inactive"
click at [774, 160] on select "Select Interest Type 401K Annuity Bond Education IRA Government Bond Government…" at bounding box center [829, 170] width 113 height 21
click at [884, 168] on select "Select Interest Type 401K Annuity Bond Education IRA Government Bond Government…" at bounding box center [829, 170] width 113 height 21
click at [774, 160] on select "Select Interest Type 401K Annuity Bond Education IRA Government Bond Government…" at bounding box center [829, 170] width 113 height 21
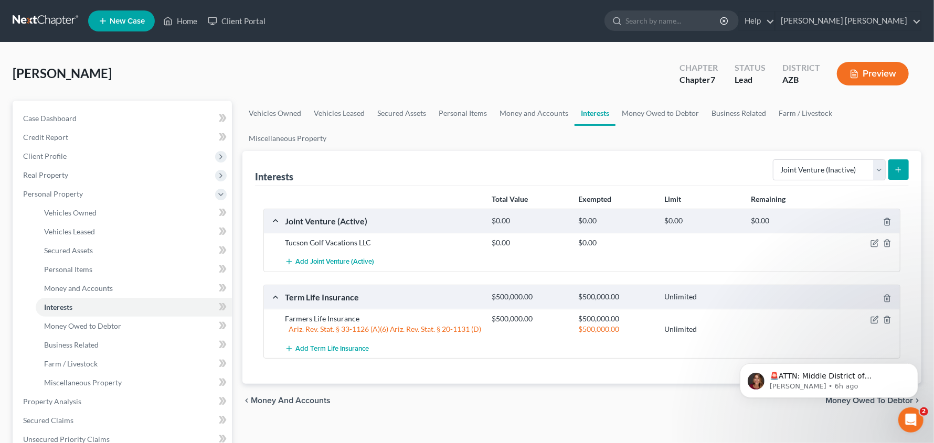
click at [898, 164] on button "submit" at bounding box center [898, 170] width 20 height 20
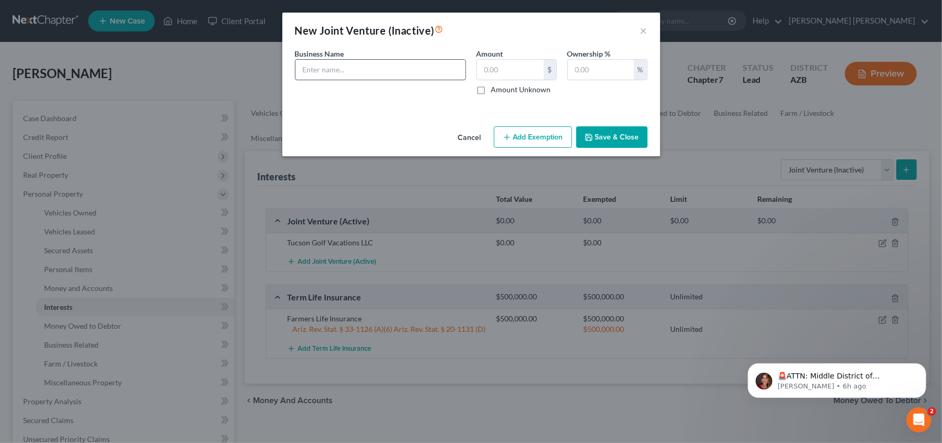
click at [399, 70] on input "text" at bounding box center [380, 70] width 170 height 20
type input "Smith & Warren Development"
click at [524, 71] on input "text" at bounding box center [510, 70] width 67 height 20
click at [591, 77] on input "text" at bounding box center [601, 70] width 66 height 20
type input "0"
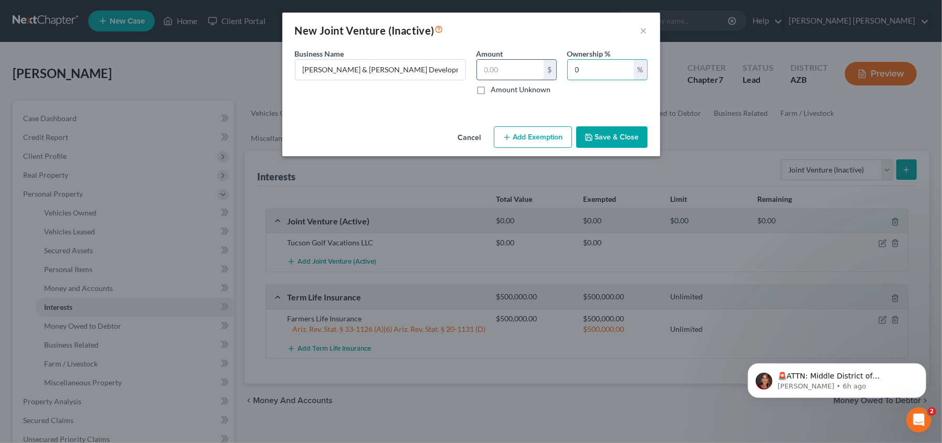
click at [517, 72] on input "text" at bounding box center [510, 70] width 67 height 20
type input "15,000.00"
click at [606, 139] on button "Save & Close" at bounding box center [611, 137] width 71 height 22
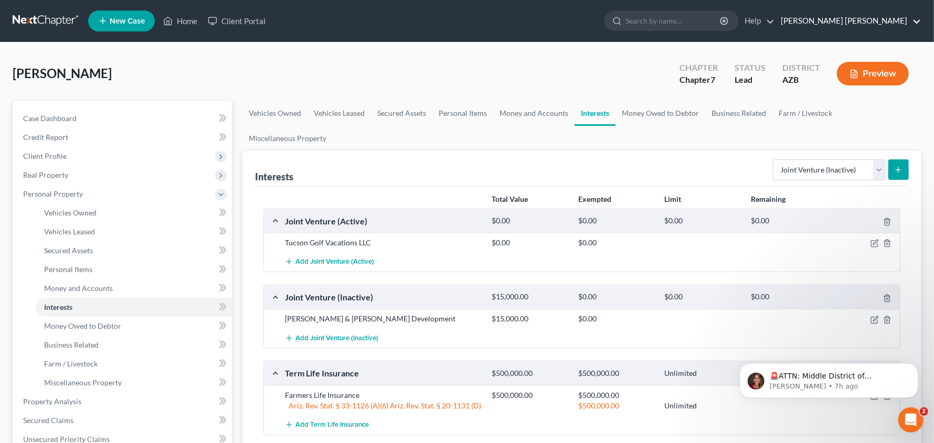
click at [912, 20] on link "Mesch Clark Rothschild" at bounding box center [848, 21] width 145 height 19
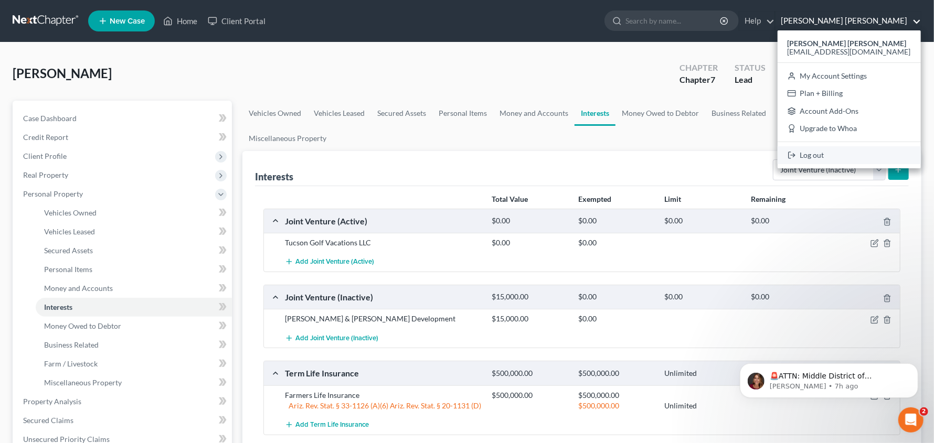
click at [857, 161] on link "Log out" at bounding box center [849, 155] width 143 height 18
